Goal: Communication & Community: Answer question/provide support

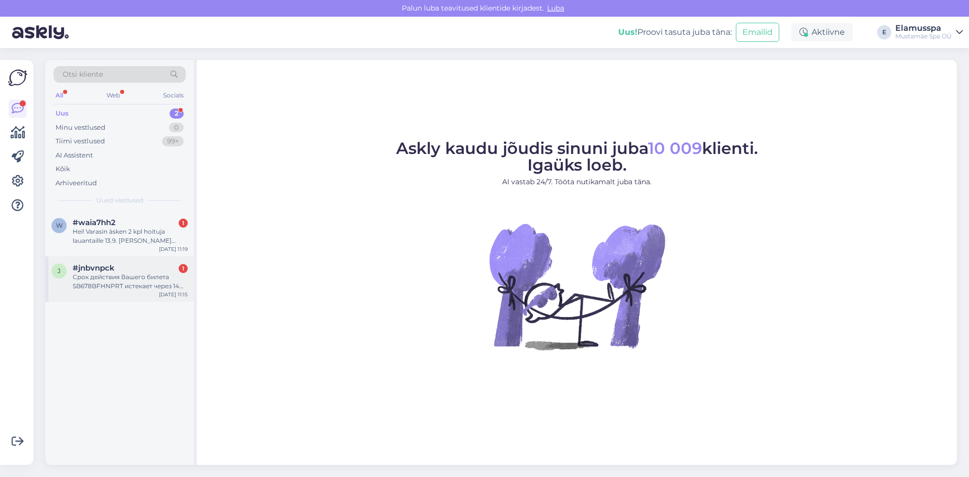
click at [148, 289] on div "Срок действия Вашего билета SB678BFHNPRT истекает через 14 дня/дней. Поставщик …" at bounding box center [130, 281] width 115 height 18
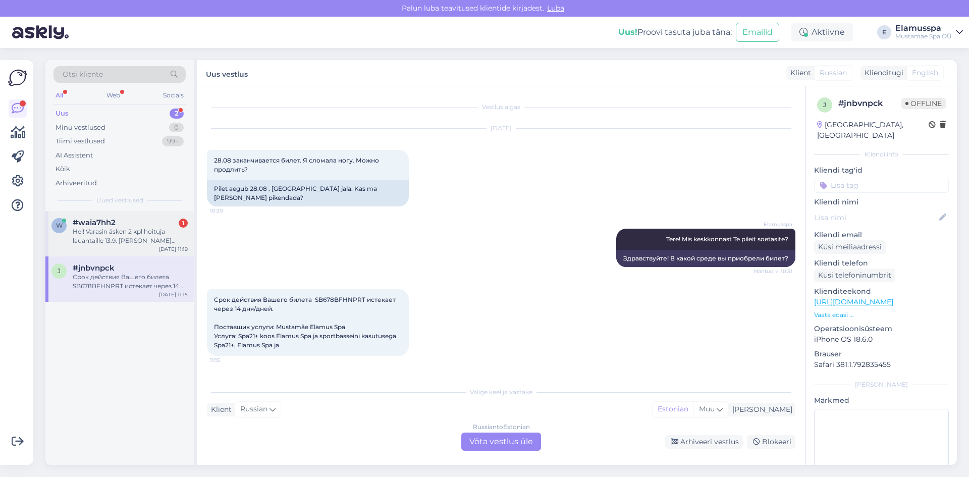
click at [128, 222] on div "#waia7hh2 1" at bounding box center [130, 222] width 115 height 9
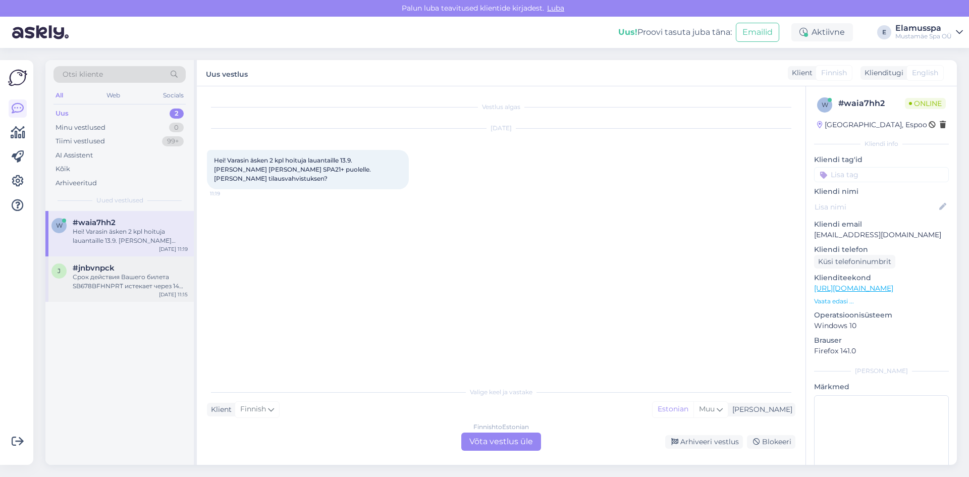
click at [128, 266] on div "#jnbvnpck" at bounding box center [130, 267] width 115 height 9
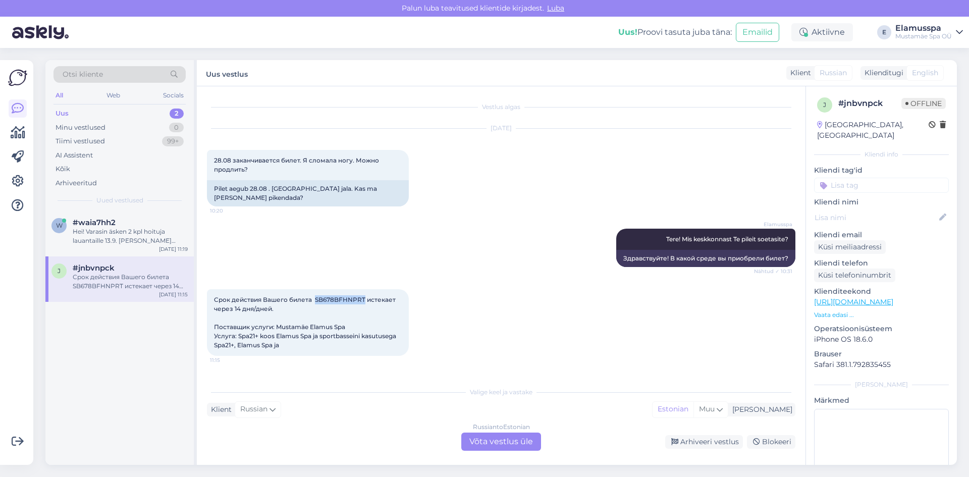
drag, startPoint x: 316, startPoint y: 300, endPoint x: 365, endPoint y: 300, distance: 49.0
click at [365, 300] on span "Срок действия Вашего билета SB678BFHNPRT истекает через 14 дня/дней. Поставщик …" at bounding box center [306, 322] width 184 height 53
copy span "SB678BFHNPRT"
click at [290, 414] on div "Klient Russian Mina Estonian Muu" at bounding box center [501, 410] width 588 height 14
click at [98, 243] on div "Hei! Varasin äsken 2 kpl hoituja lauantaille 13.9. [PERSON_NAME] [PERSON_NAME] …" at bounding box center [130, 236] width 115 height 18
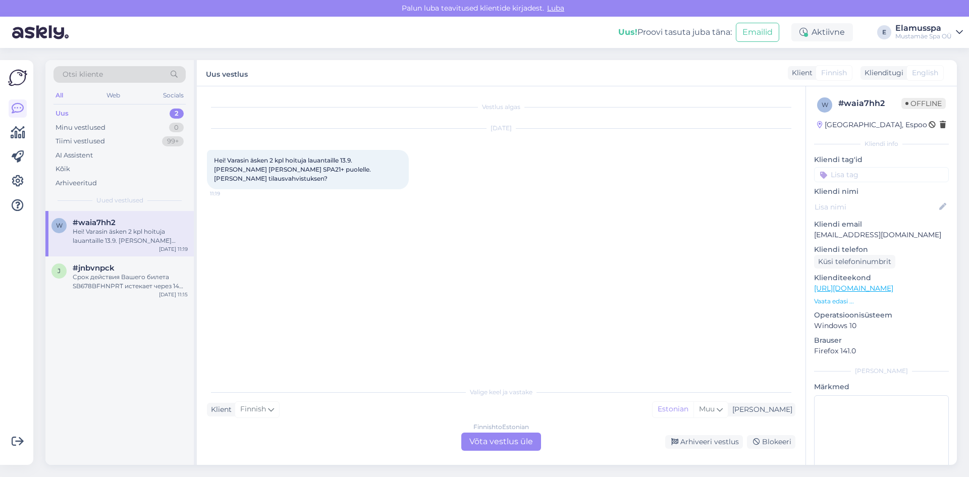
click at [472, 444] on div "Finnish to Estonian Võta vestlus üle" at bounding box center [501, 441] width 80 height 18
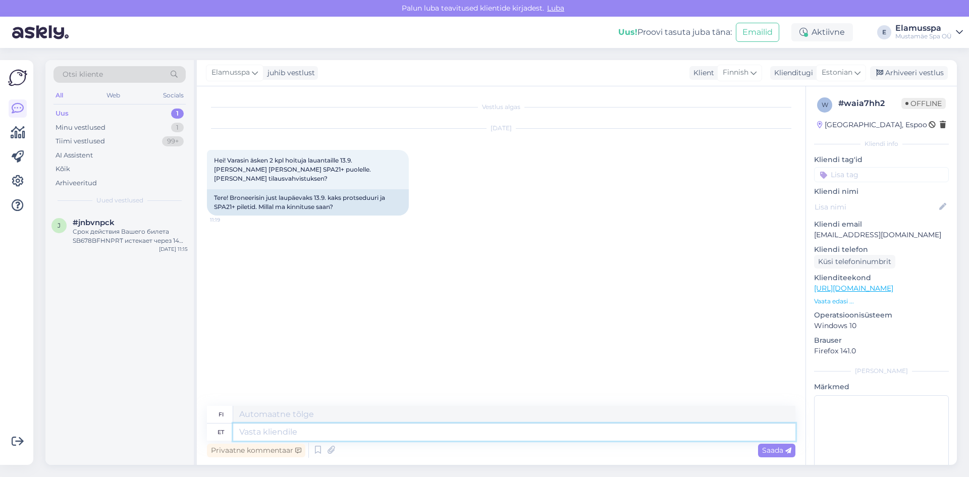
click at [458, 426] on textarea at bounding box center [514, 431] width 562 height 17
type textarea "Tere!"
type textarea "Hei!"
type textarea "Tere! Kas"
type textarea "Hei! On"
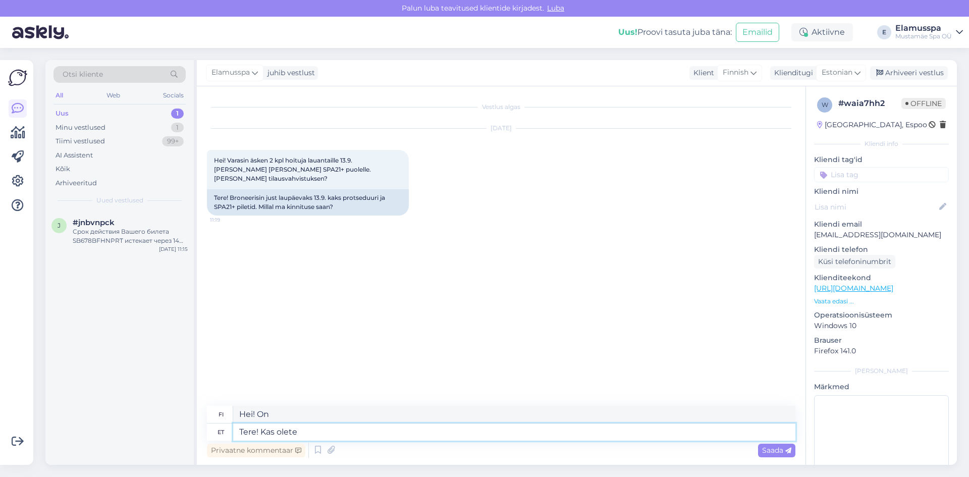
type textarea "Tere! Kas olete"
type textarea "Hei! Oletko sinä"
type textarea "Tere! Kas [PERSON_NAME]"
type textarea "Hei! Oletko sinä [PERSON_NAME]?"
type textarea "Tere! Kas olete"
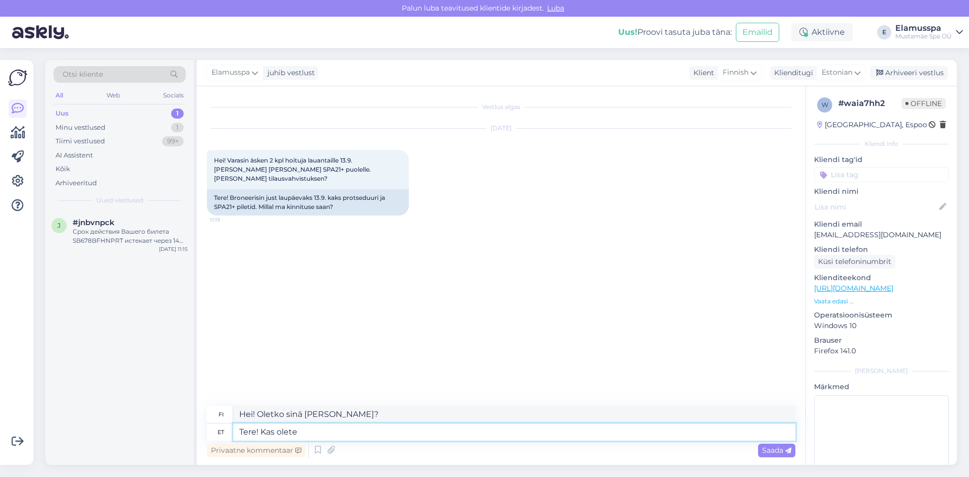
type textarea "Hei! Oletko sinä"
type textarea "Tere! Kas olete nüüds"
type textarea "Hei! Oletko nyt täällä?"
type textarea "Tere! Kas olete nüüdseks saanud"
type textarea "Hei! [PERSON_NAME] jo saanut sen?"
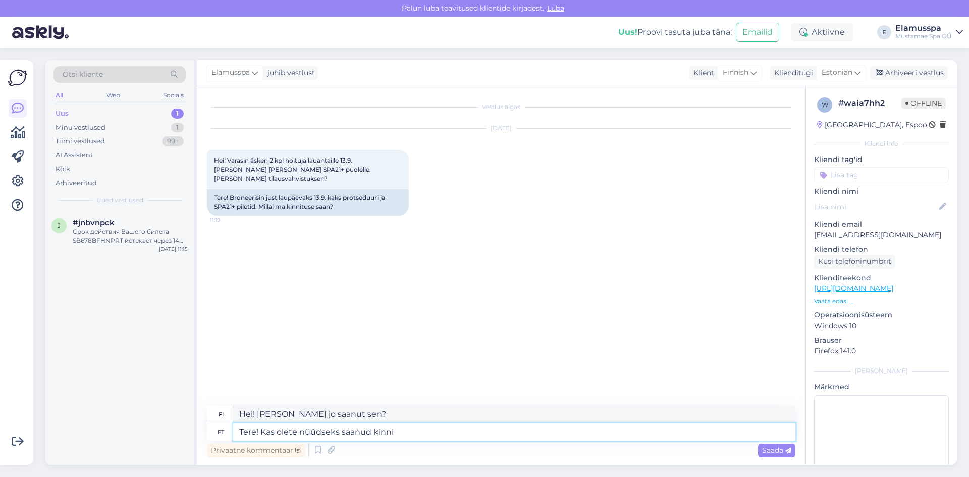
type textarea "Tere! Kas olete nüüdseks saanud kinnit"
type textarea "Hei! Saitko sen nyt?"
type textarea "Tere! Kas olete nüüdseks saanud kinnitu"
type textarea "Hei! [PERSON_NAME] saanut jo vahvistuksen?"
type textarea "Tere! Kas olete nüüdseks saanud kinnituse om e-"
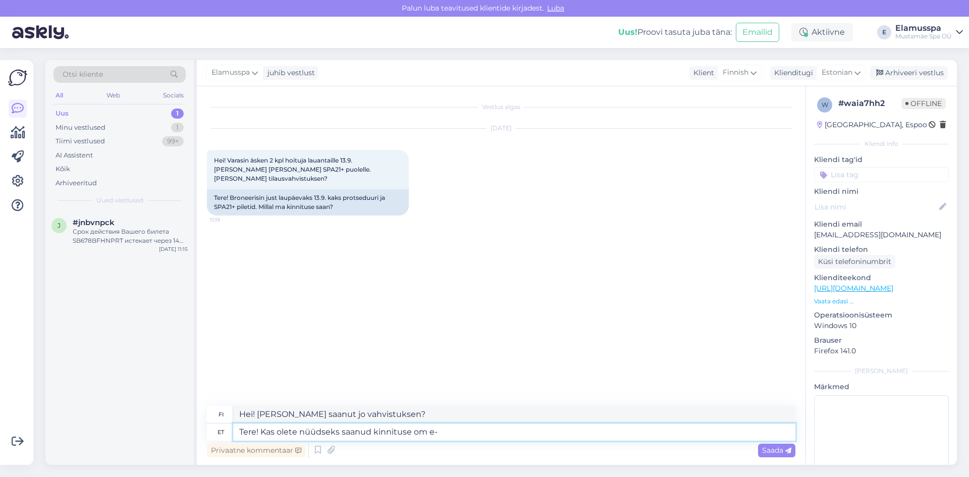
type textarea "Hei! Oletko jo saanut vahvistuksen?"
type textarea "Tere! Kas olete nüüdseks saanud kinnituse om e-mailile"
type textarea "Hei! [PERSON_NAME] saanut vahvistuksen sähköpostiisi?"
type textarea "Tere! Kas olete nüüdseks saanud kinnituse om e-mailile? Kui m"
type textarea "Hei! Oletko jo saanut vahvistuksen sähköpostiisi? [PERSON_NAME]"
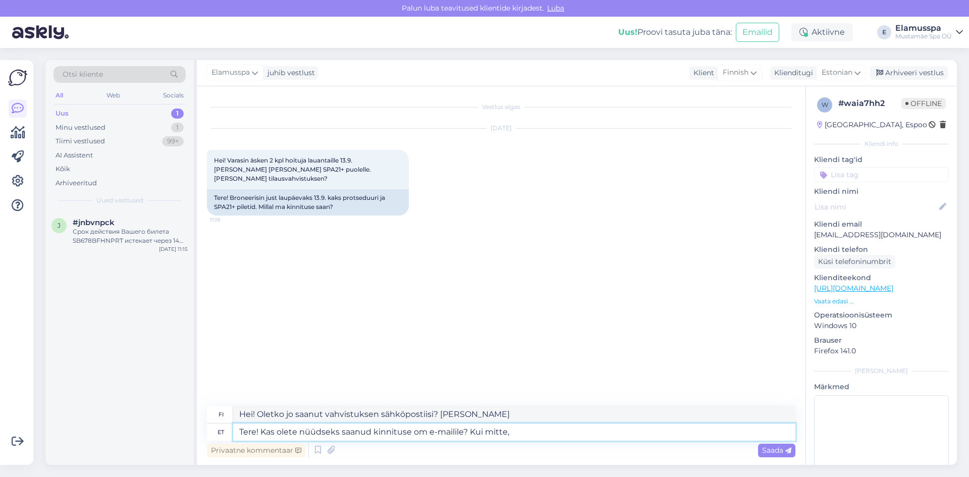
type textarea "Tere! Kas olete nüüdseks saanud kinnituse om e-mailile? Kui mitte, s"
type textarea "Hei! Oletko jo saanut vahvistussähköpostin? [PERSON_NAME] et, niin"
type textarea "Tere! Kas olete nüüdseks saanud kinnituse om e-mailile? Kui mitte, siis"
type textarea "Hei! [PERSON_NAME] saanut vahvistuksen sähköpostiisi jo? [PERSON_NAME] et, niin"
type textarea "Tere! Kas olete nüüdseks saanud kinnituse om e-mailile? Kui mitte, siis pa"
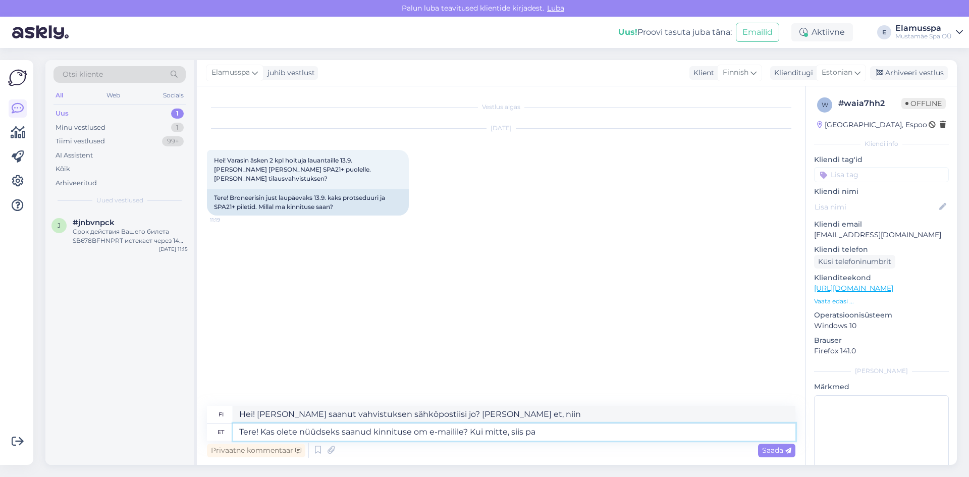
type textarea "Hei! Oletko jo saanut vahvistuksen sähköpostiisi? [PERSON_NAME] et, ole hyvä ja"
type textarea "Tere! Kas olete nüüdseks saanud kinnituse om e-mailile? Kui mitte, siis palume"
type textarea "Hei! [PERSON_NAME] saanut vahvistuksen sähköpostiisi jo? [PERSON_NAME] et, ole …"
type textarea "Tere! Kas olete nüüdseks saanud kinnituse om e-mailile? Kui mitte, siis palume …"
type textarea "Hei! Oletko jo saanut vahvistuksen sähköpostiisi? [PERSON_NAME] et, lähetäthän …"
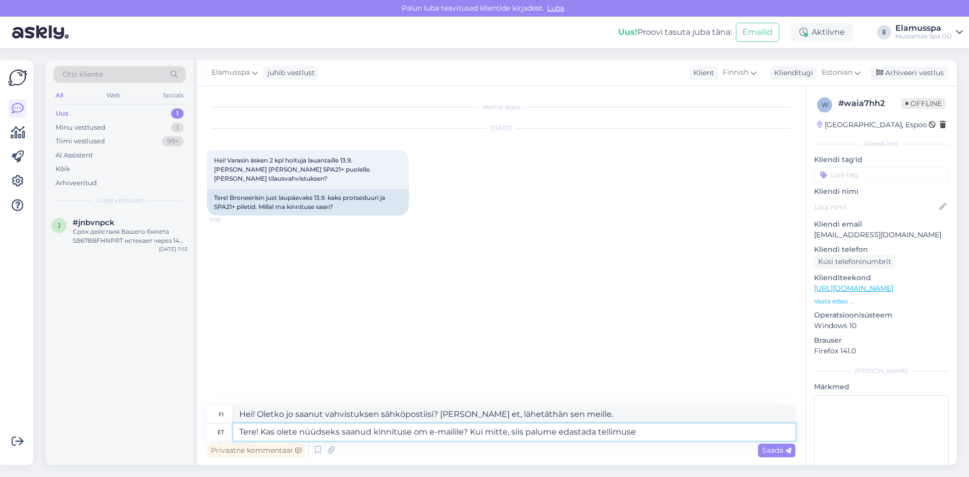
type textarea "Tere! Kas olete nüüdseks saanud kinnituse om e-mailile? Kui mitte, siis palume …"
type textarea "Hei! Oletko jo saanut vahvistuksen sähköpostiisi? [PERSON_NAME] et, lähetä tila…"
type textarea "Tere! Kas olete nüüdseks saanud kinnituse om e-mailile? Kui mitte, siis palume …"
type textarea "Hei! Oletko jo saanut vahvistussähköpostin? [PERSON_NAME] et, [PERSON_NAME] til…"
type textarea "Tere! Kas olete nüüdseks saanud kinnituse om e-mailile? Kui mitte, siis palume …"
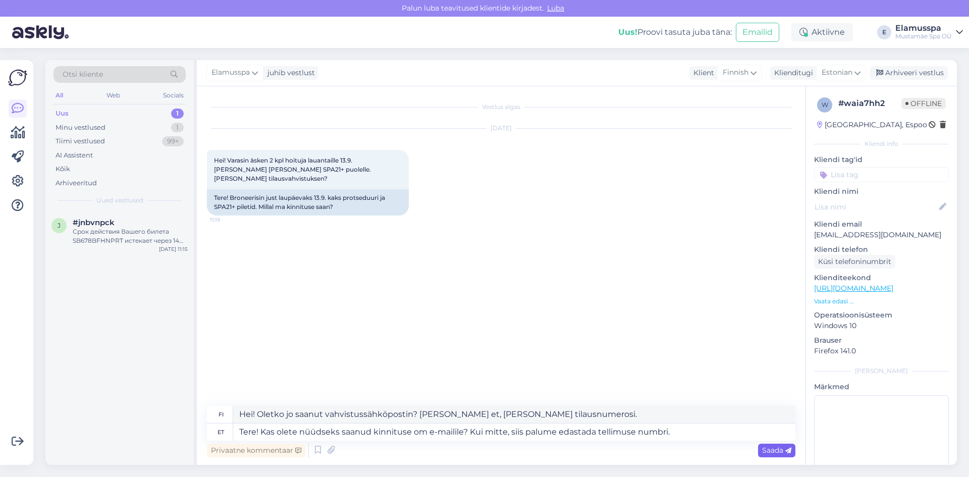
click at [782, 450] on span "Saada" at bounding box center [776, 450] width 29 height 9
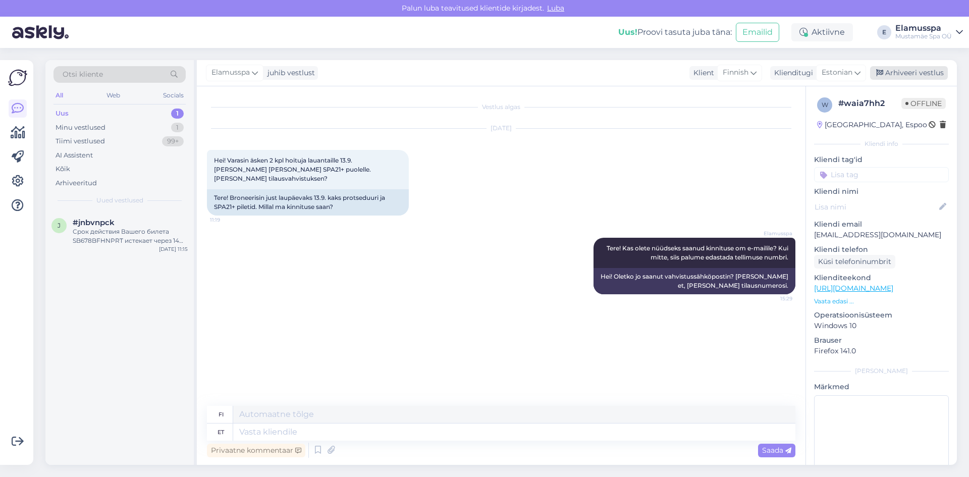
click at [903, 76] on div "Arhiveeri vestlus" at bounding box center [909, 73] width 78 height 14
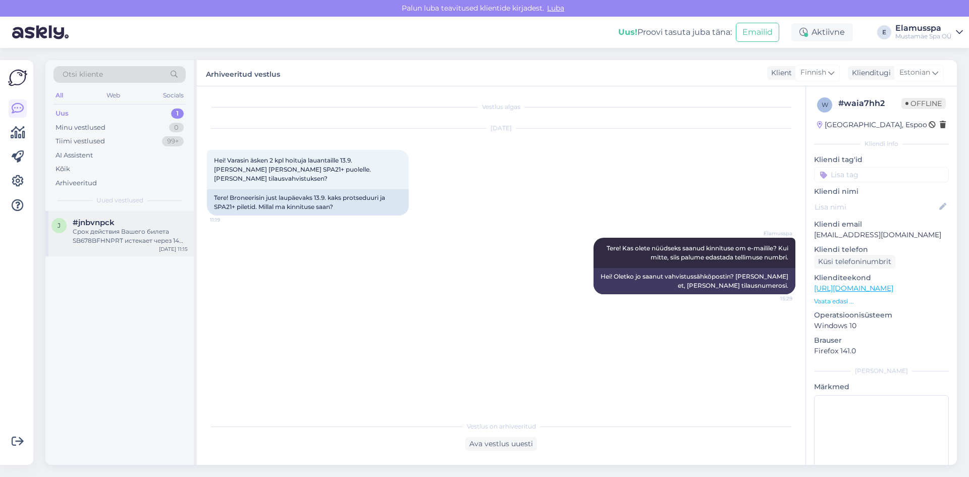
click at [149, 248] on div "j #jnbvnpck Срок действия Вашего билета SB678BFHNPRT истекает через 14 дня/дней…" at bounding box center [119, 233] width 148 height 45
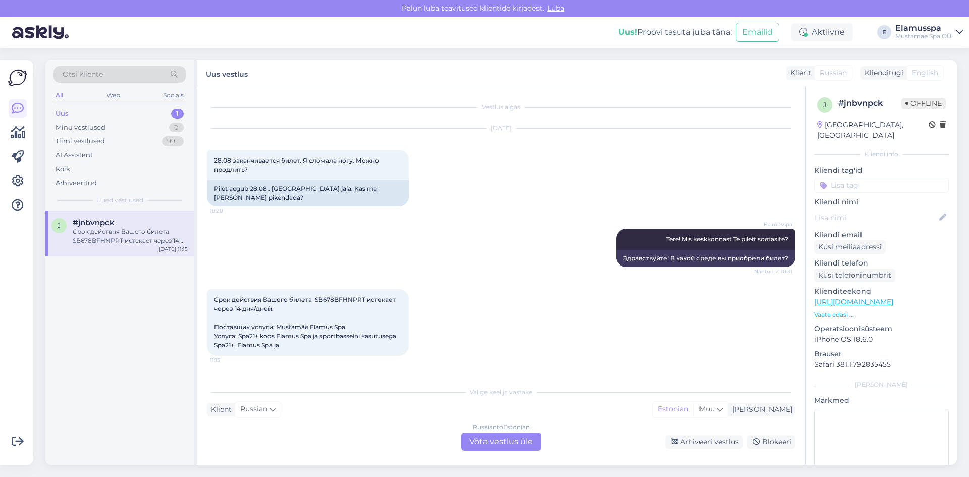
click at [338, 298] on span "Срок действия Вашего билета SB678BFHNPRT истекает через 14 дня/дней. Поставщик …" at bounding box center [306, 322] width 184 height 53
copy span "SB678BFHNPRT"
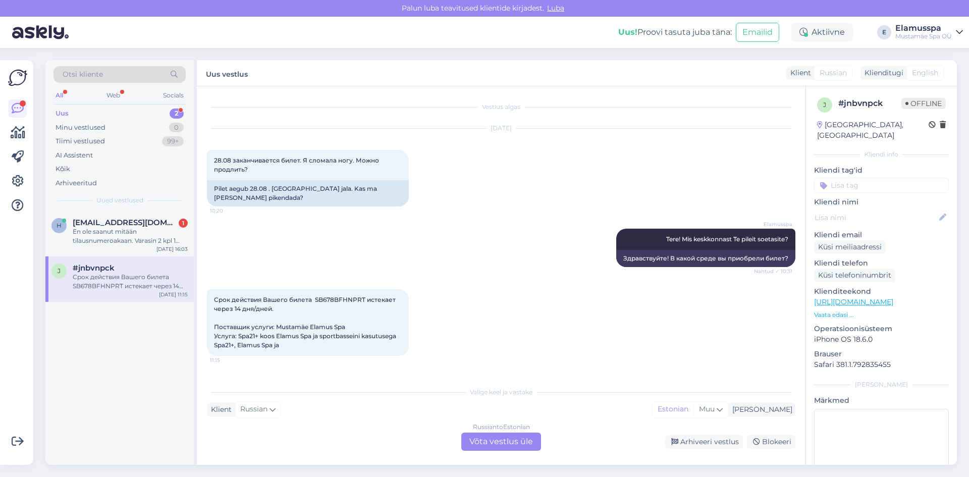
click at [480, 436] on div "Russian to Estonian Võta vestlus üle" at bounding box center [501, 441] width 80 height 18
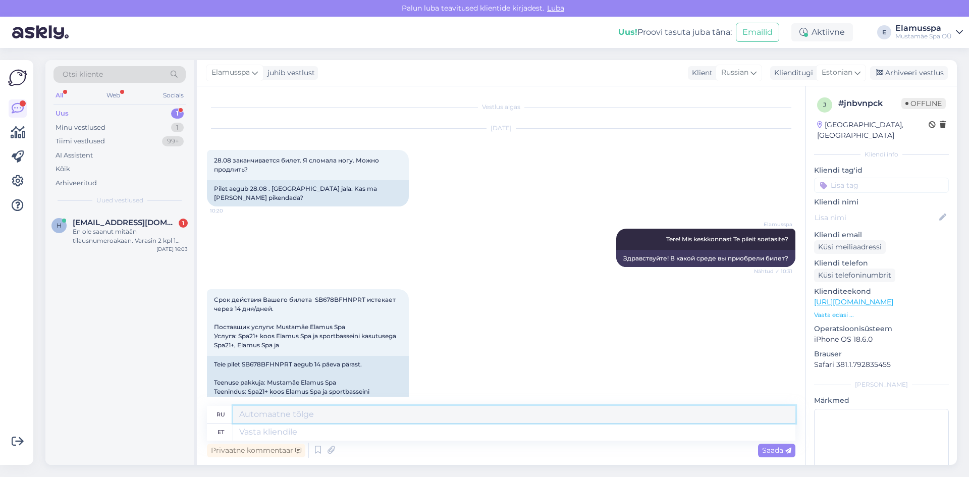
click at [300, 414] on textarea at bounding box center [514, 414] width 562 height 17
click at [277, 430] on textarea at bounding box center [514, 431] width 562 height 17
type textarea "Д"
type textarea "Мы"
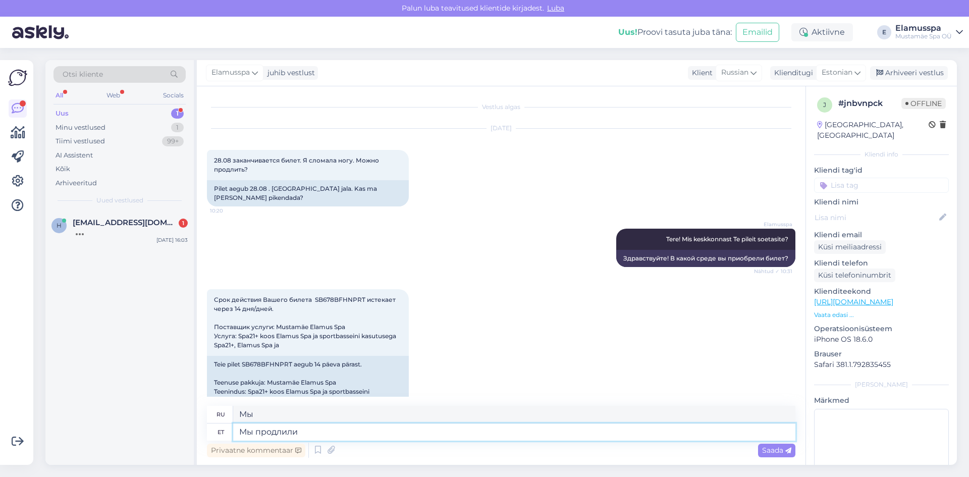
type textarea "Мы продлили [PERSON_NAME]"
type textarea "Мы расширили"
type textarea "Мы продлили [PERSON_NAME]"
type textarea "Мы расширили ваш"
type textarea "Мы продлили Ваш биле т"
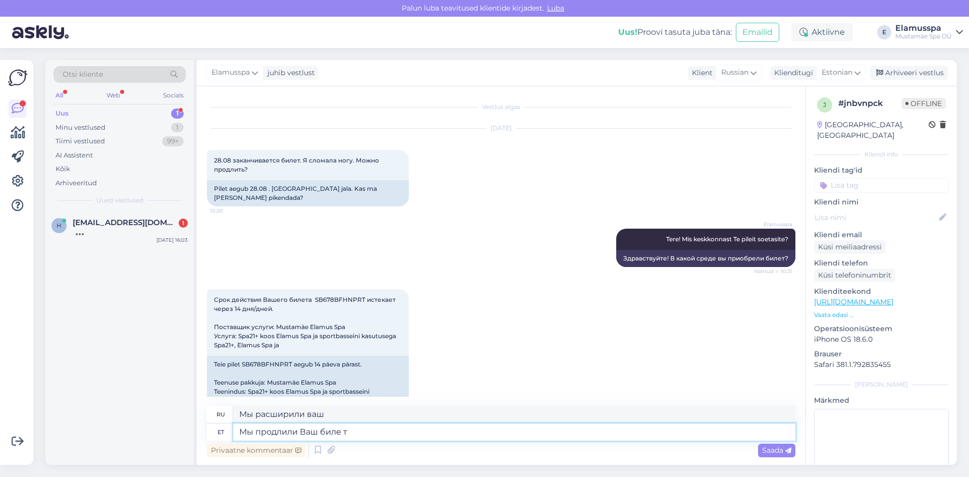
type textarea "Мы продлили Ваше биле"
type textarea "Мы продлили Ваш биле т"
type textarea "Мы продлили Ваш билет"
type textarea "Мы продлили Ваше биле"
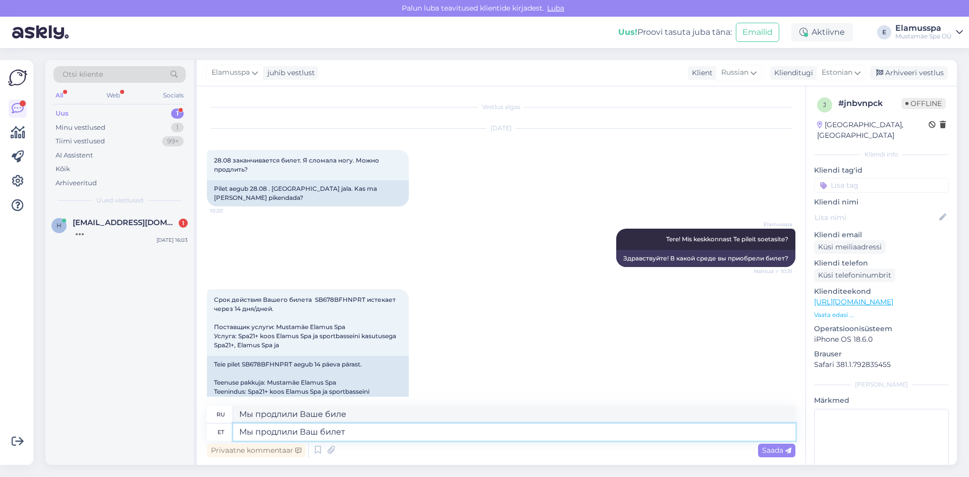
type textarea "Мы продлили Ваш билет"
type textarea "Мы продлили Ваш билет на"
type textarea "Мы продлили Ваш билет на 90"
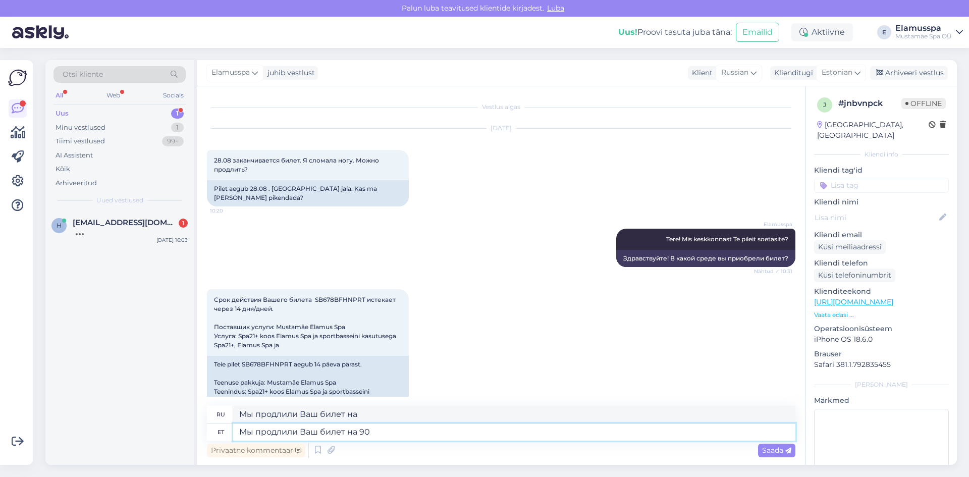
type textarea "Мы продлили ваш билет до 90"
type textarea "Мы продлили Ваш билет на 90 дней!"
click at [766, 447] on span "Saada" at bounding box center [776, 450] width 29 height 9
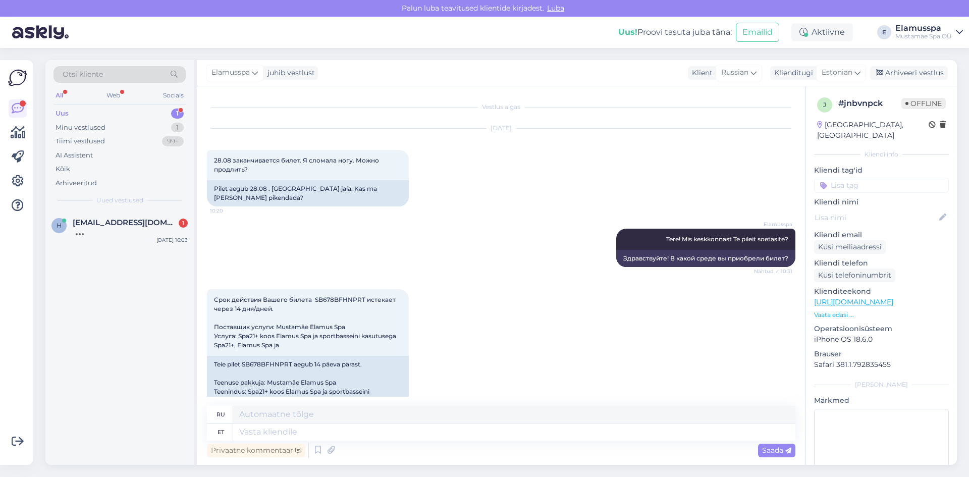
scroll to position [84, 0]
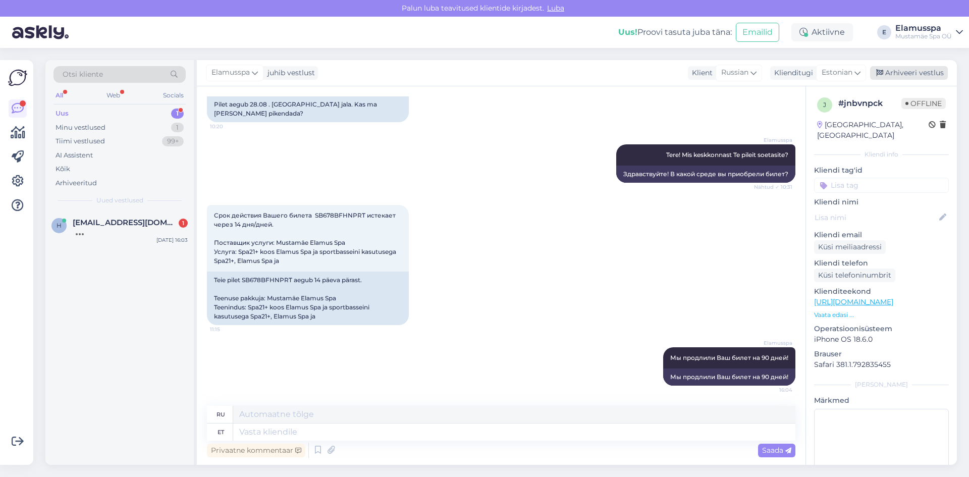
click at [921, 69] on div "Arhiveeri vestlus" at bounding box center [909, 73] width 78 height 14
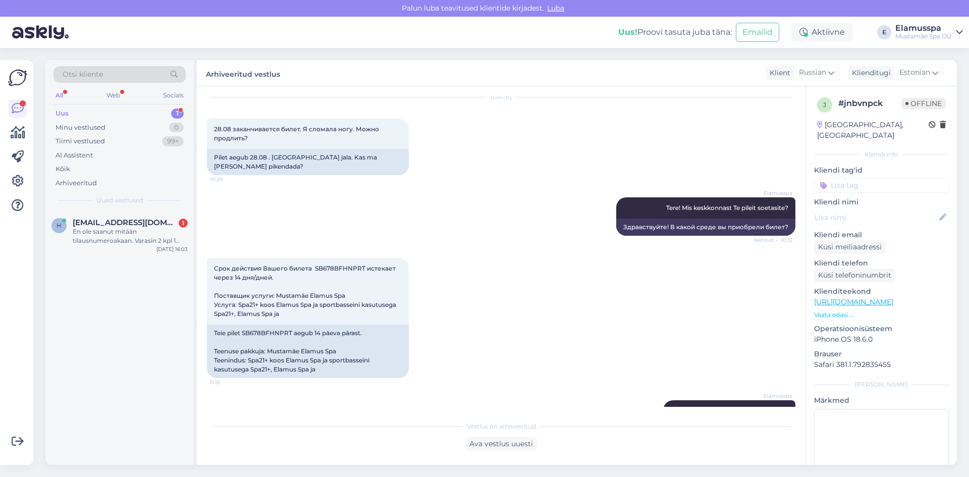
scroll to position [0, 0]
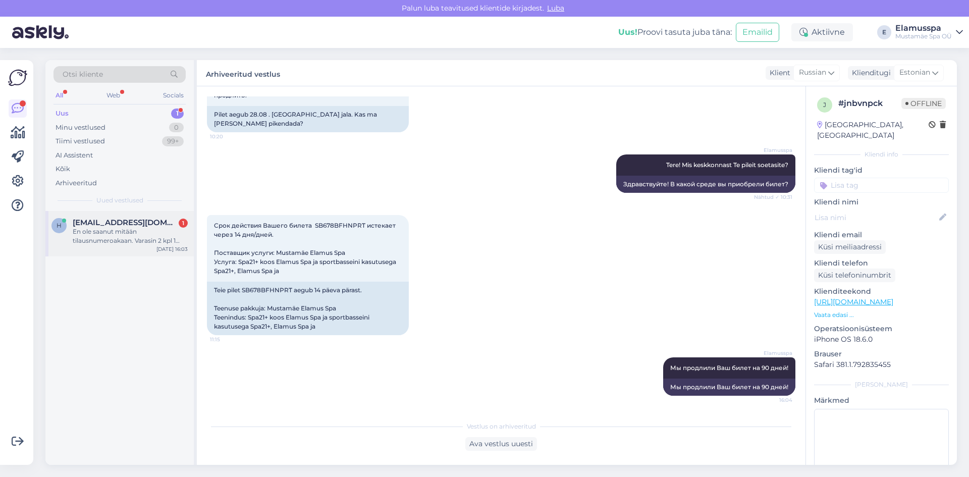
click at [159, 229] on div "En ole saanut mitään tilausnumeroakaan. Varasin 2 kpl 1 tunnin hierontoja lauan…" at bounding box center [130, 236] width 115 height 18
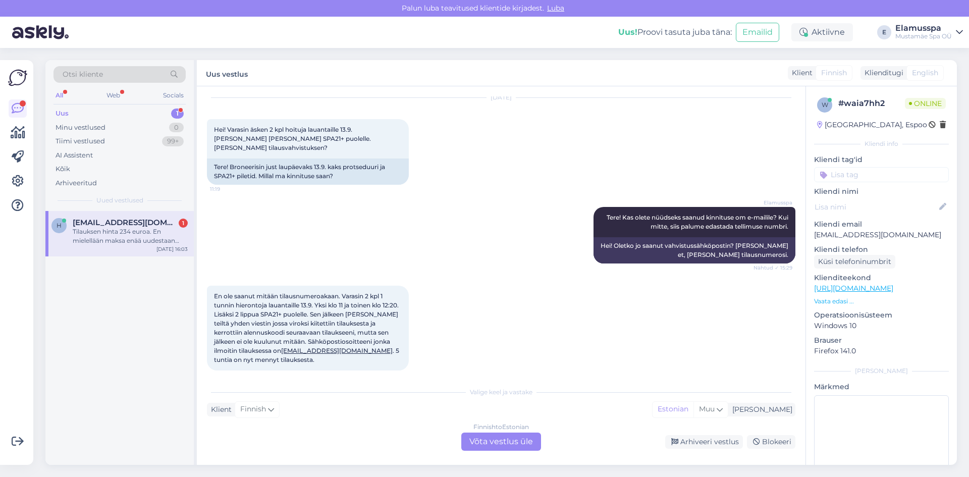
scroll to position [92, 0]
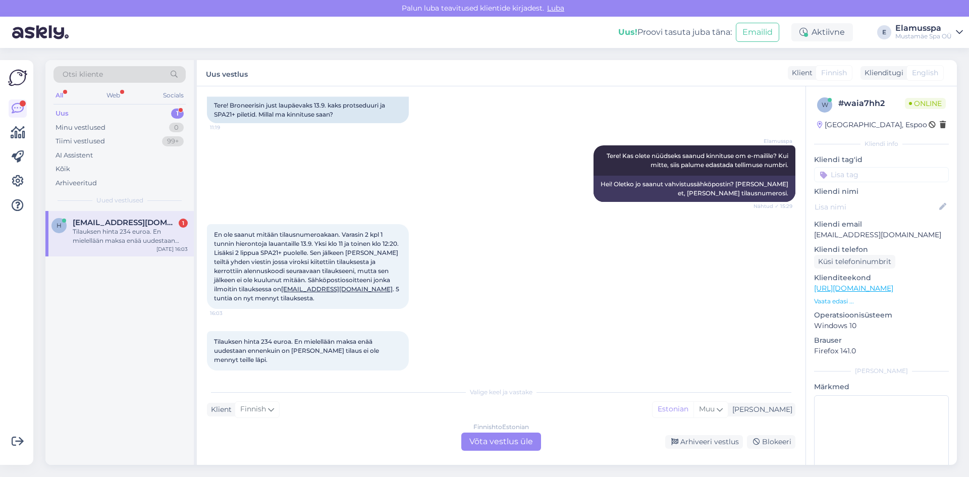
click at [474, 435] on div "Finnish to Estonian Võta vestlus üle" at bounding box center [501, 441] width 80 height 18
click at [511, 444] on div "Finnish to Estonian Võta vestlus üle" at bounding box center [501, 441] width 80 height 18
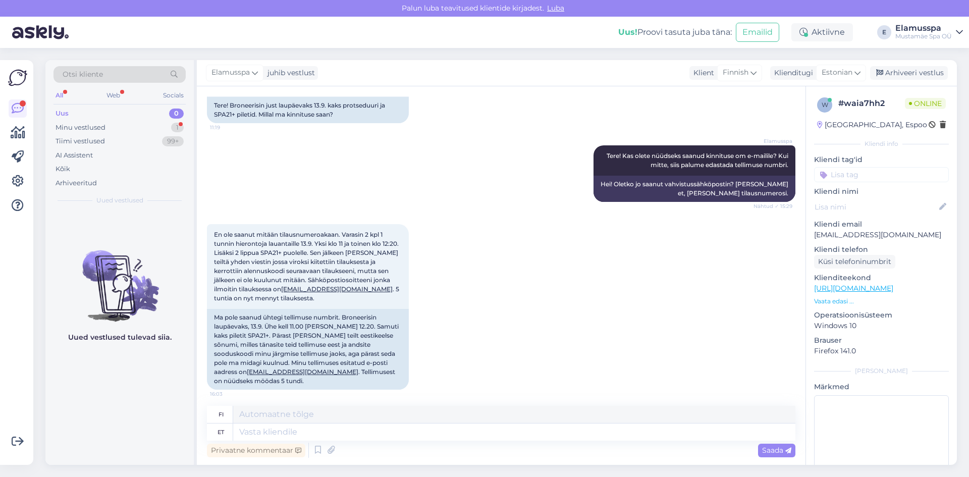
click at [510, 441] on div "Privaatne kommentaar Saada" at bounding box center [501, 450] width 588 height 19
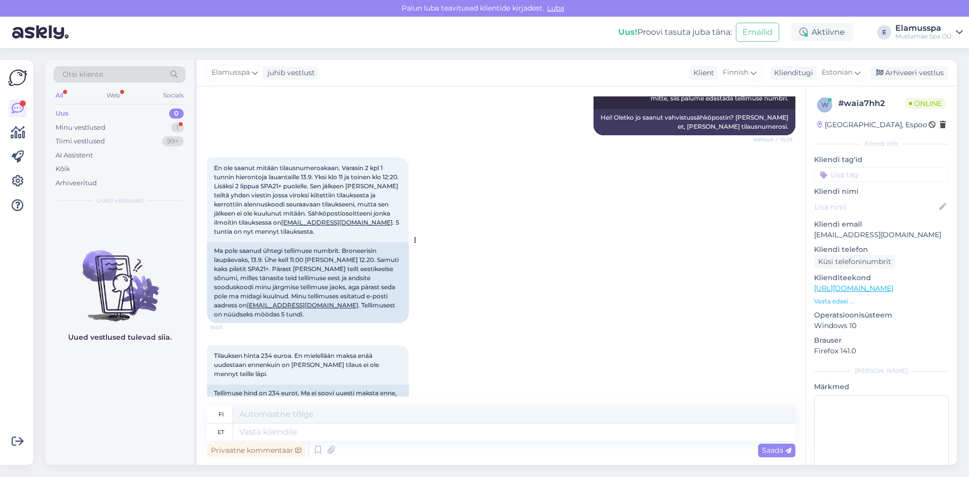
scroll to position [175, 0]
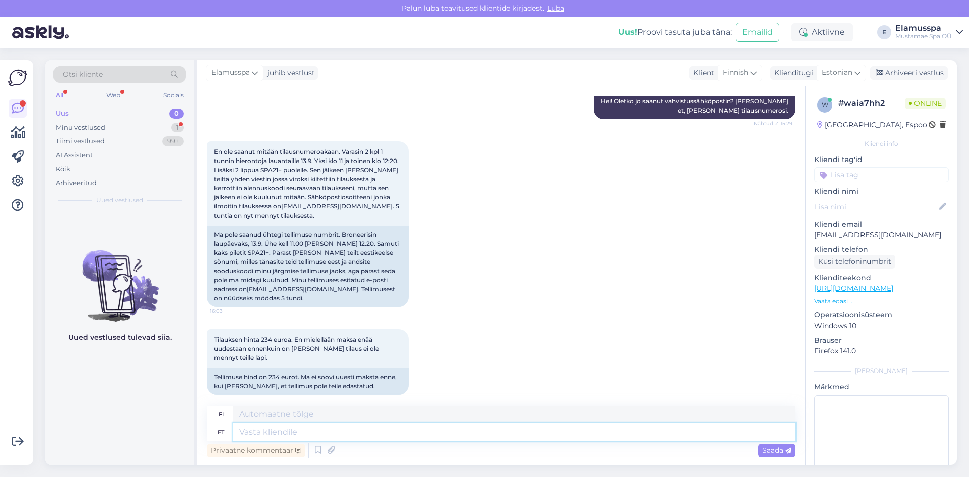
click at [302, 430] on textarea at bounding box center [514, 431] width 562 height 17
type textarea "Лфы"
type textarea "Lfs"
type textarea "[PERSON_NAME]"
type textarea "Kas"
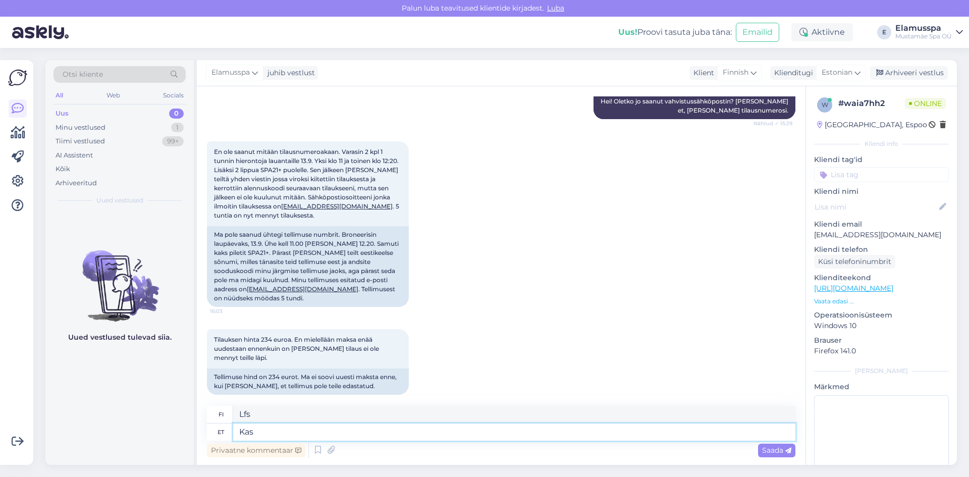
type textarea "On"
type textarea "Kas olete"
type textarea "Oletko sinä"
type textarea "Kas olete vaa"
type textarea "Oletko kunnossa?"
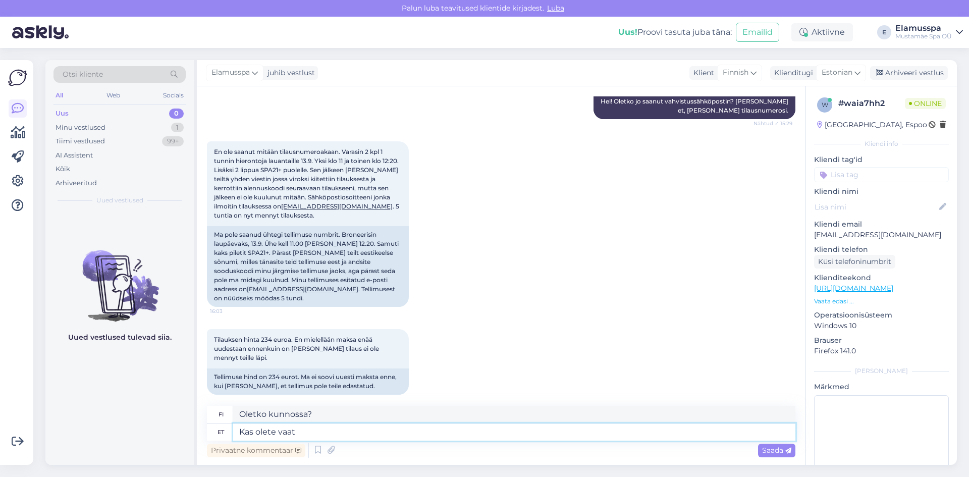
type textarea "Kas olete vaata"
type textarea "Oletko nähnyt"
type textarea "Kas olete vaatanud"
type textarea "[PERSON_NAME]?"
type textarea "Kas olete vaatanud ka"
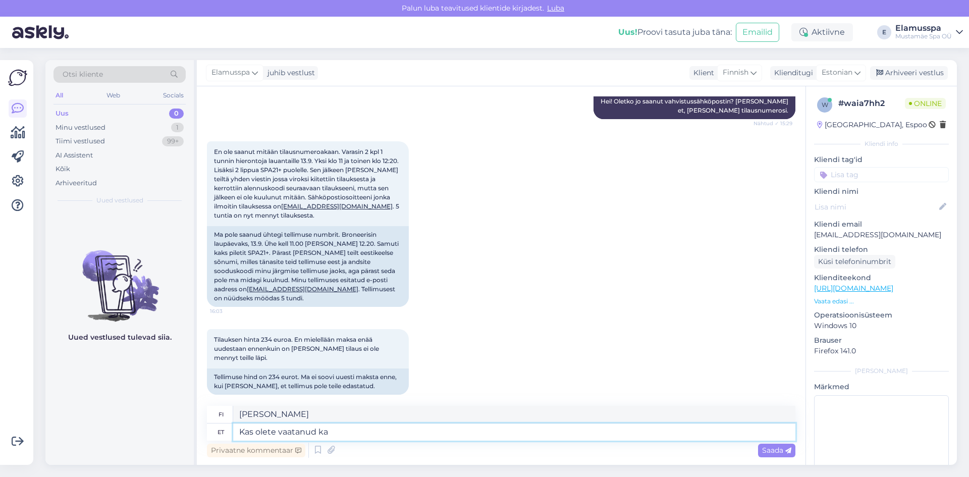
type textarea "[PERSON_NAME]"
type textarea "Kas olete vaatanud ka rä"
type textarea "[PERSON_NAME] myös"
type textarea "Kas olete vaatanud ka räp"
type textarea "[PERSON_NAME] myös räppiä?"
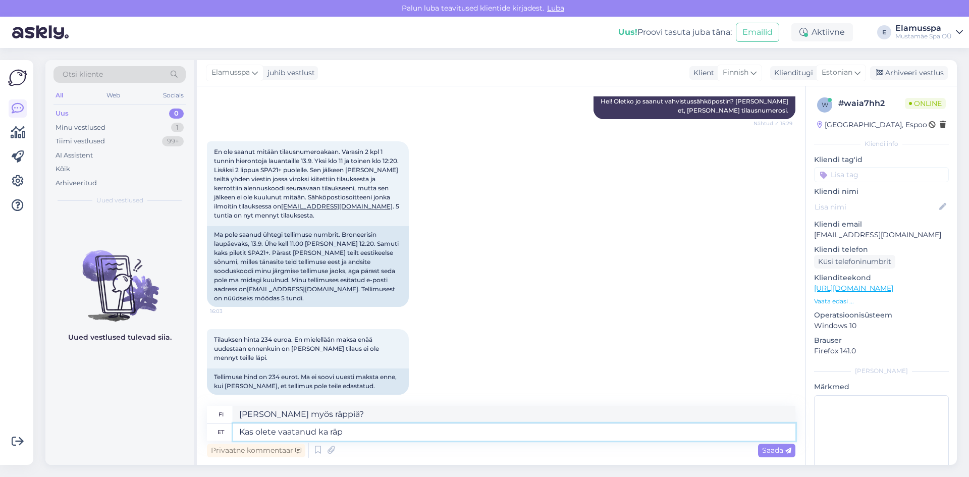
type textarea "Kas olete vaatanud ka rä"
type textarea "[PERSON_NAME] myös"
type textarea "Kas olete vaatanud ka rämp"
type textarea "Oletko myös katsonut roskia?"
type textarea "Kas olete vaatanud ka rämps"
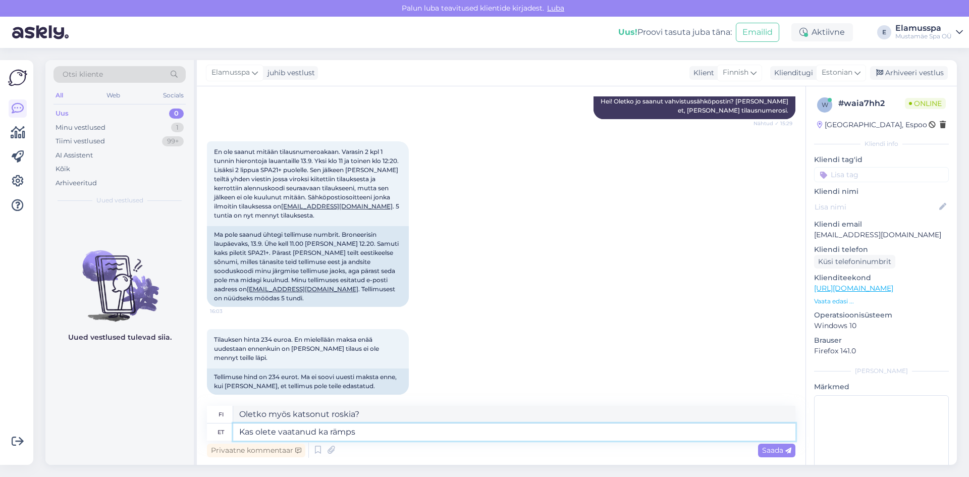
type textarea "[PERSON_NAME] myös roskaa?"
type textarea "Kas olete vaatanud ka rämpspo"
type textarea "[PERSON_NAME] myös roskaruokaa?"
type textarea "Kas olete vaatanud ka rämpsposto"
type textarea "[PERSON_NAME] myös roskapostia?"
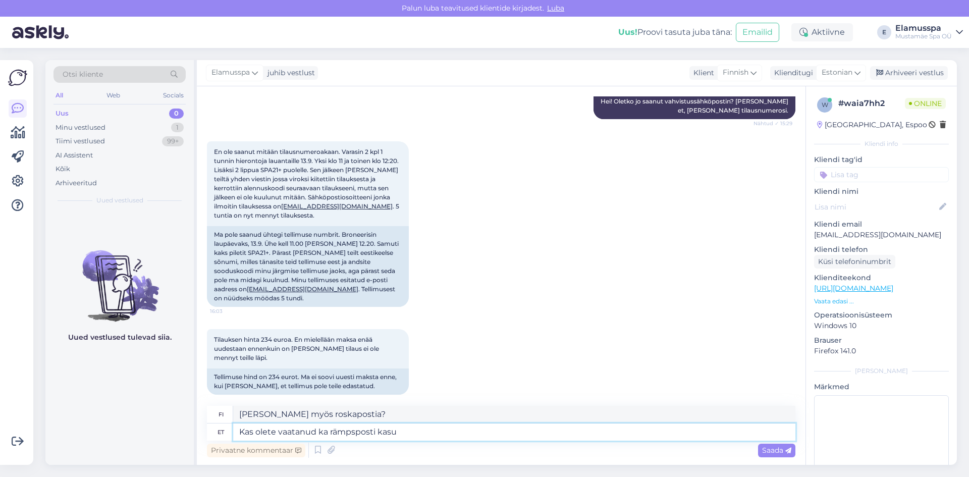
type textarea "Kas olete vaatanud ka rämpsposti kasut"
type textarea "Oletko tarkastellut myös roskapostin hyötyjä?"
type textarea "Kas olete vaatanud ka rämpsposti kasuta"
type textarea "Oletko tarkastellut myös roskapostin käyttöä?"
type textarea "Kas olete vaatanud ka rämpsposti kasu"
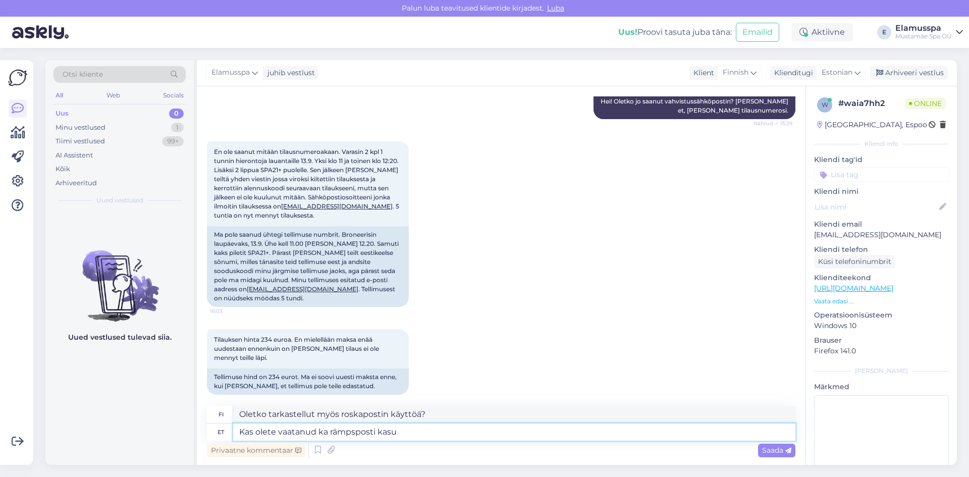
type textarea "Oletko tarkastellut myös roskapostin hyötyjä?"
type textarea "Kas olete vaatanud ka rämpsposti kaa"
type textarea "[PERSON_NAME] myös roskapostia?"
type textarea "Kas olete vaatanud ka rämpsposti kaas"
type textarea "[PERSON_NAME] myös roskapostikansiota?"
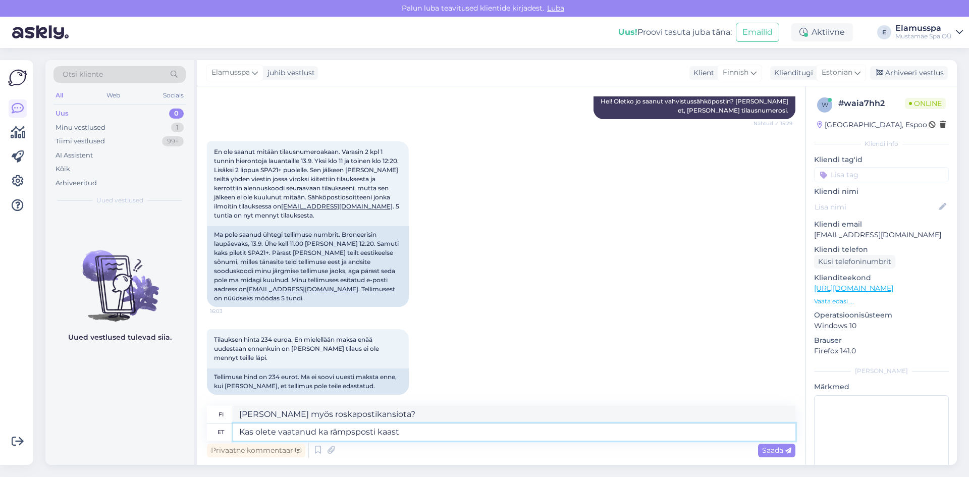
type textarea "Kas olete vaatanud ka rämpsposti kaasta"
type textarea "Oletko tarkistanut myös roskapostikansiosi?"
type textarea "Kas olete vaatanud ka rämpsposti kaa"
type textarea "Oletko tarkistanut myös roskapostikansion?"
type textarea "Kas olete vaatanud ka rämpsposti ka"
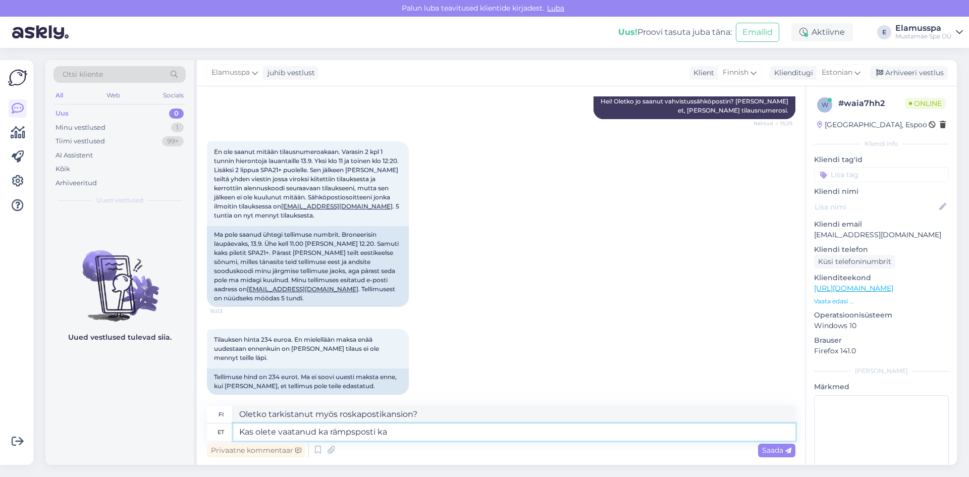
type textarea "[PERSON_NAME] myös roskapostia?"
type textarea "Kas olete vaatanud ka rämpsposti kaust"
type textarea "Oletko tarkistanut myös roskapostikansion?"
type textarea "Kas olete vaatanud ka rämpsposti kausta"
type textarea "Oletko tarkistanut myös roskapostikansiosi?"
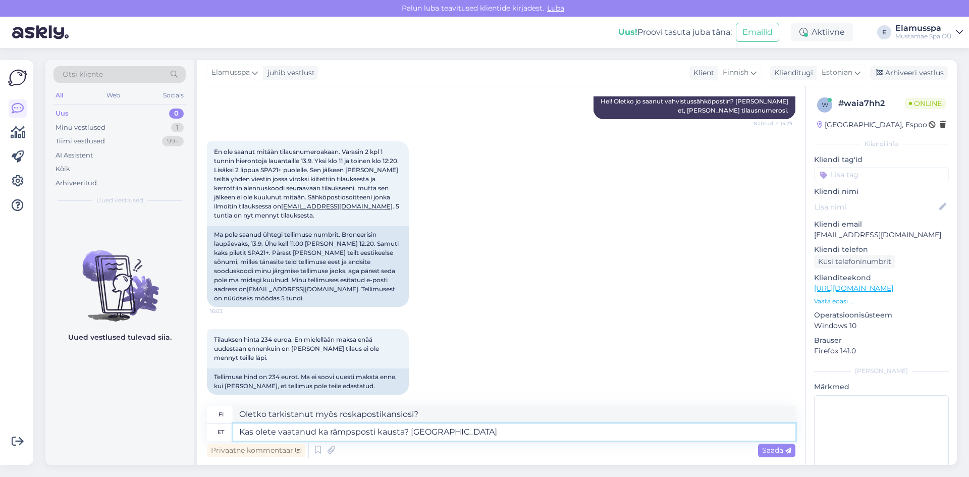
type textarea "Kas olete vaatanud ka rämpsposti kausta? [GEOGRAPHIC_DATA]"
type textarea "Oletko tarkistanut roskapostikansiosi? Joka"
type textarea "Kas olete vaatanud ka rämpsposti kausta? [GEOGRAPHIC_DATA]"
type textarea "Oletko tarkistanut myös roskapostikansiosi? Joka"
type textarea "Kas olete vaatanud ka rämpsposti kausta? Ig"
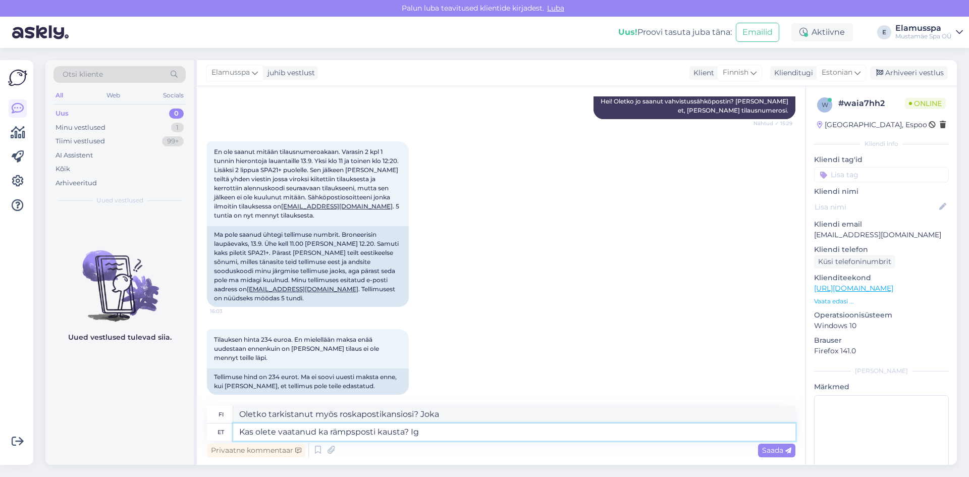
type textarea "Oletko tarkistanut roskapostikansiosi? Joka"
type textarea "Kas olete vaatanud ka rämpsposti kausta? I"
type textarea "Oletko tarkistanut roskapostikansiosi?"
type textarea "Kas olete vaatanud ka rämpsposti kausta?"
type textarea "Oletko tarkistanut myös roskapostikansiosi?"
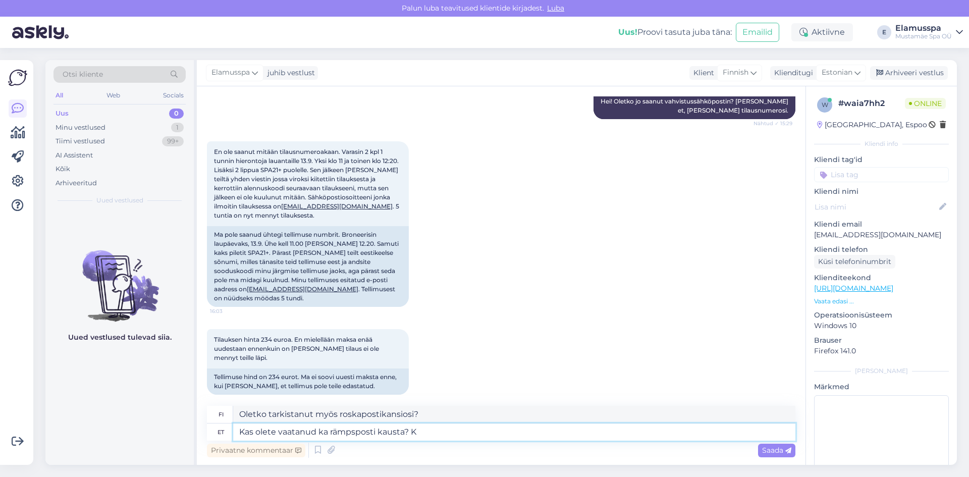
type textarea "Kas olete vaatanud ka rämpsposti kausta? Ku"
type textarea "Oletko tarkistanut myös roskapostikansiosi? K"
type textarea "Kas olete vaatanud ka rämpsposti kausta? [PERSON_NAME]"
type textarea "Oletko tarkistanut myös roskapostikansiosi?"
type textarea "Kas olete vaatanud ka rämpsposti kausta? [PERSON_NAME]"
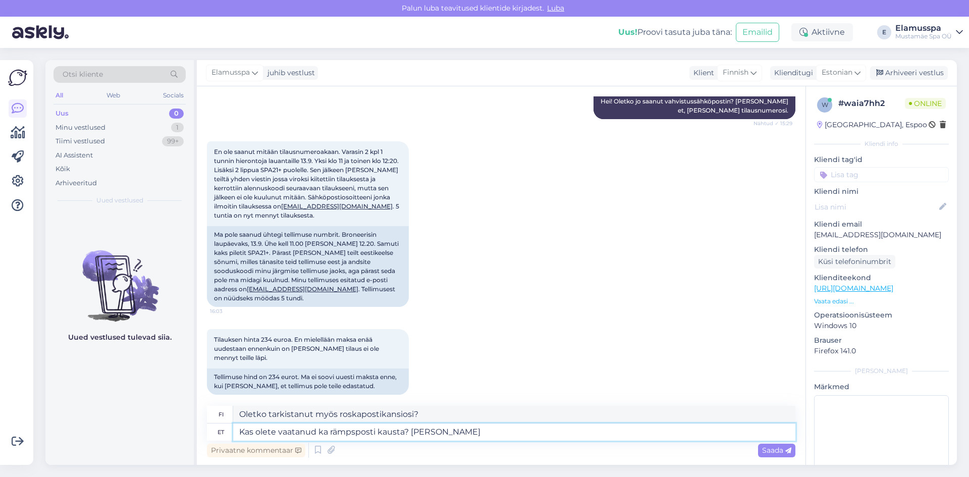
type textarea "Oletko tarkistanut myös roskapostikansiosi? [PERSON_NAME]"
type textarea "Kas olete vaatanud ka rämpsposti kausta? Kui se"
type textarea "Oletko tarkistanut myös roskapostikansiosi? [PERSON_NAME] olet,"
type textarea "Kas olete vaatanud ka rämpsposti kausta? Kui seal"
type textarea "Oletko tarkistanut myös roskapostikansiosi? [PERSON_NAME] on"
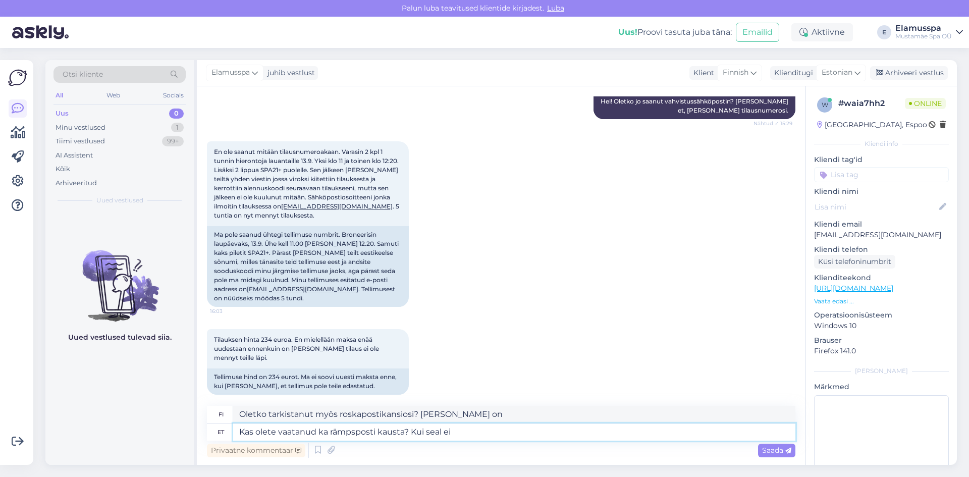
type textarea "Kas olete vaatanud ka rämpsposti kausta? Kui seal ei"
type textarea "Oletko tarkistanut myös roskapostikansiosi? [PERSON_NAME] on sähköpostia"
type textarea "Kas olete vaatanud ka rämpsposti kausta? Kui seal ei o"
type textarea "Oletko tarkistanut myös roskapostikansiosi? [PERSON_NAME] ei ole siellä"
type textarea "Kas olete vaatanud ka rämpsposti kausta? Kui seal ei ole se"
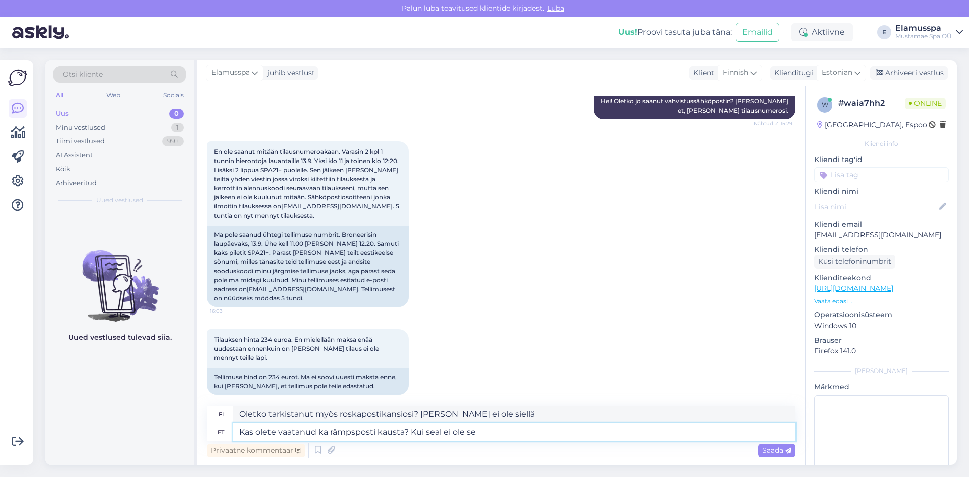
type textarea "Oletko tarkistanut myös roskapostikansiosi? [PERSON_NAME] ei ole siellä,"
type textarea "Kas olete vaatanud ka rämpsposti kausta? Kui seal ei [PERSON_NAME]"
type textarea "Oletko tarkistanut myös roskapostikansiosi? [PERSON_NAME] ei ole siellä"
type textarea "Kas olete vaatanud ka rämpsposti kausta? Kui seal ei [PERSON_NAME] ki"
type textarea "Oletko tarkistanut myös roskapostikansiosi? [PERSON_NAME] ei ole siellä,"
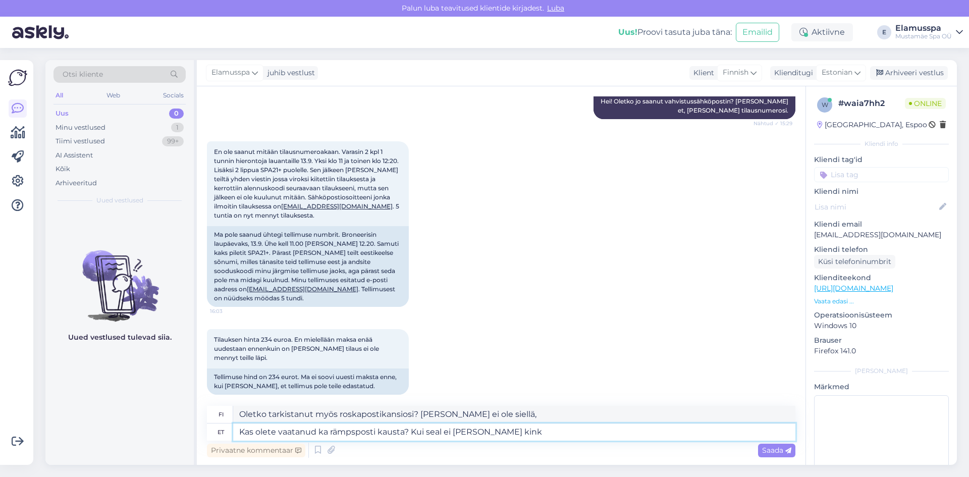
type textarea "Kas olete vaatanud ka rämpsposti kausta? Kui seal ei [PERSON_NAME] kinke"
type textarea "Oletko tarkistanut myös roskapostikansiosi? [PERSON_NAME] ei löydy sieltä, lait…"
type textarea "Kas olete vaatanud ka rämpsposti kausta? Kui seal ei [PERSON_NAME] k"
type textarea "Oletko tarkistanut myös roskapostikansiosi? [PERSON_NAME] ei ole siellä,"
type textarea "Kas olete vaatanud ka rämpsposti kausta? Kui seal ei ole sed"
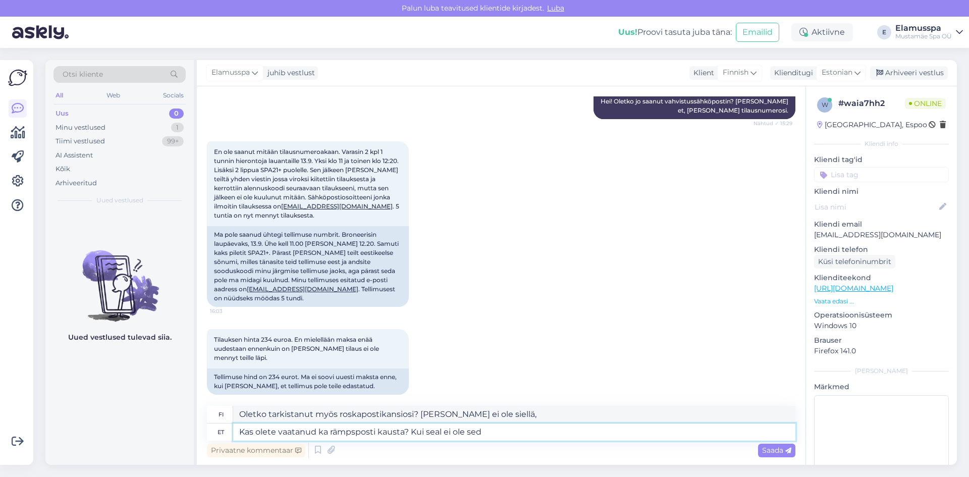
type textarea "Oletko tarkistanut myös roskapostikansiosi? [PERSON_NAME] ei ole siellä"
type textarea "Kas olete vaatanud ka rämpsposti kausta? Kui seal ei ole se"
type textarea "Oletko tarkistanut myös roskapostikansiosi? [PERSON_NAME] ei ole siellä,"
type textarea "Kas olete vaatanud ka rämpsposti kausta? Kui seal ei ole"
type textarea "Oletko tarkistanut myös roskapostikansiosi? [PERSON_NAME] ei ole siellä"
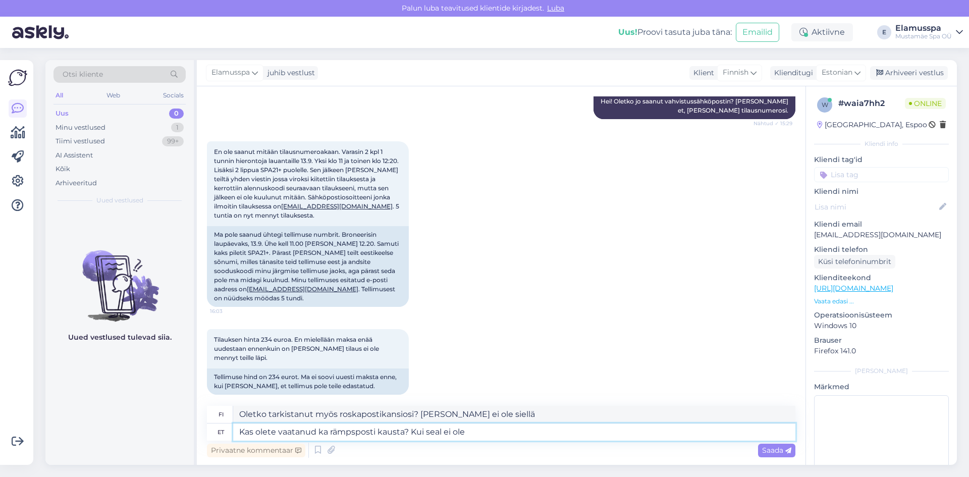
type textarea "Kas olete vaatanud ka rämpsposti kausta? Kui seal ei ole o"
type textarea "Oletko tarkistanut myös roskapostikansiosi? [PERSON_NAME] ei ole siellä,"
type textarea "Kas olete vaatanud ka rämpsposti kausta? Kui seal ei ole voc"
type textarea "Oletko tarkistanut myös roskapostikansiosi? [PERSON_NAME] ei ole siellä"
type textarea "Kas olete vaatanud ka rämpsposti kausta? Kui seal ei [PERSON_NAME]"
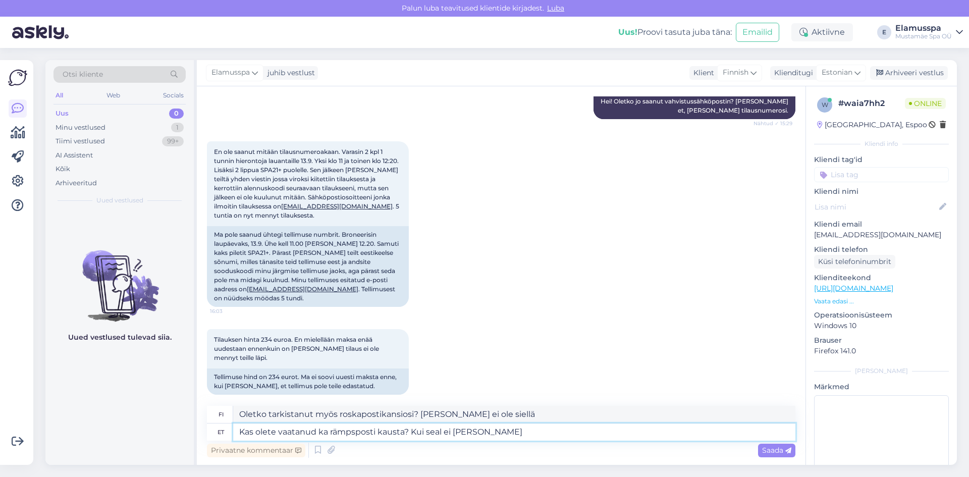
type textarea "Oletko tarkistanut myös roskapostikansiosi? [PERSON_NAME] ei ole siellä,"
type textarea "Kas olete vaatanud ka rämpsposti kausta? Kui seal ei ole vocuh"
type textarea "Oletko tarkistanut myös roskapostikansiosi? [PERSON_NAME] ei ole siellä, soita"
type textarea "Kas olete vaatanud ka rämpsposti kausta? Kui seal ei ole vocuhe"
type textarea "Oletko tarkistanut myös roskapostikansiosi? [PERSON_NAME]-kansiota ei ole siell…"
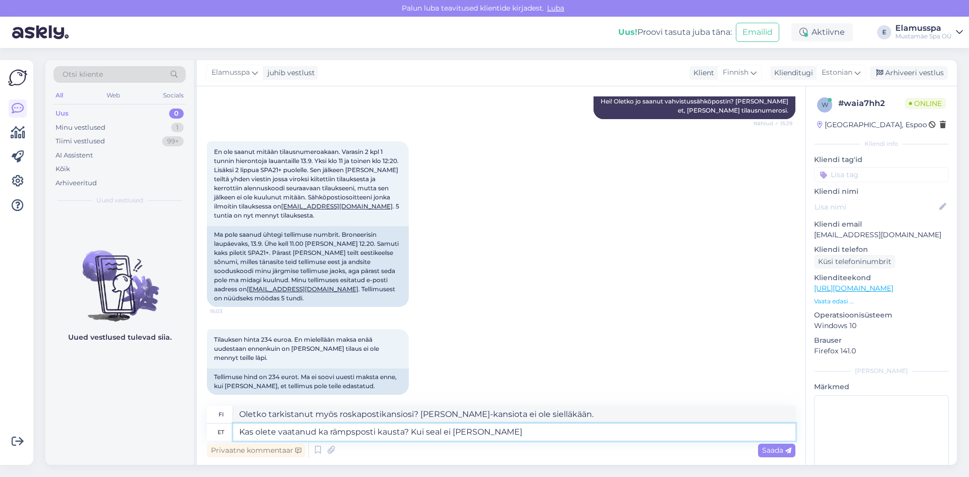
type textarea "Kas olete vaatanud ka rämpsposti kausta? Kui seal ei ole voc"
type textarea "Oletko tarkistanut myös roskapostikansiosi? [PERSON_NAME] Vocua ei ole siellä"
type textarea "Kas olete vaatanud ka rämpsposti kausta? Kui seal ei [PERSON_NAME]"
type textarea "Oletko tarkistanut myös roskapostikansiosi? [PERSON_NAME] ei ole siellä,"
type textarea "Kas olete vaatanud ka rämpsposti kausta? Kui seal ei ole voucherr"
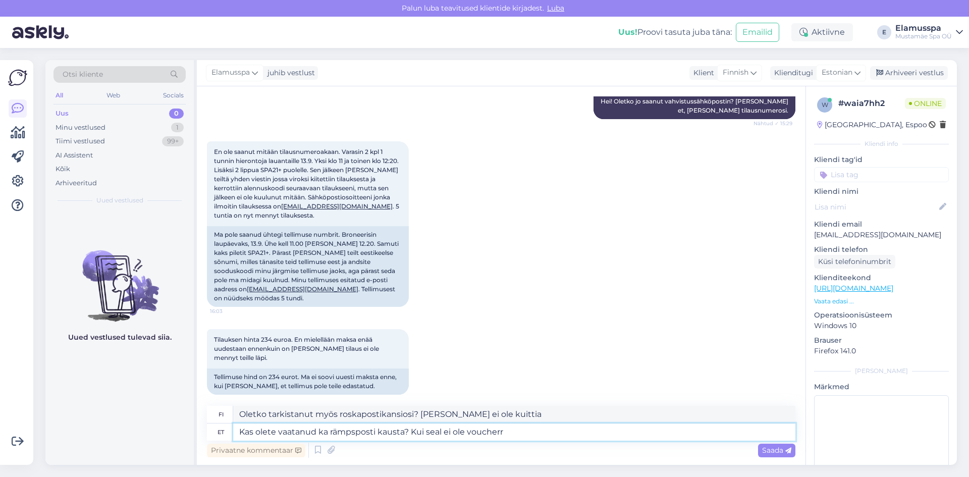
type textarea "Oletko tarkistanut myös roskapostikansiosi? [PERSON_NAME] vouc-kansiota ei ole …"
type textarea "Kas olete vaatanud ka rämpsposti kausta? Kui seal ei ole voucherre"
type textarea "Oletko tarkistanut myös roskapostikansiosi? [PERSON_NAME] kuponkia ei löydy sie…"
type textarea "Kas olete vaatanud ka rämpsposti kausta? Kui seal ei ole voucherr"
type textarea "Oletko tarkistanut myös roskapostikansiosi? [PERSON_NAME] voucherr-kansiota ei …"
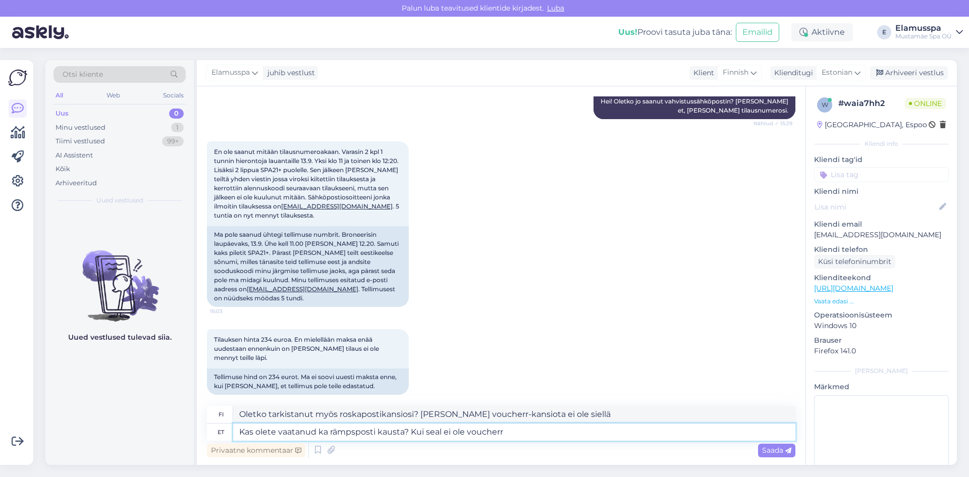
type textarea "Kas olete vaatanud ka rämpsposti kausta? Kui seal ei ole voucher"
type textarea "Oletko tarkistanut myös roskapostikansiosi? [PERSON_NAME] ei ole kuponkia"
type textarea "Kas olete vaatanud ka rämpsposti kausta? Kui seal ei ole vouchere"
type textarea "Oletko tarkistanut myös roskapostikansiosi? [PERSON_NAME] voucherr ei ole siellä"
type textarea "Kas olete vaatanud ka rämpsposti kausta? Kui seal ei ole vouchereid"
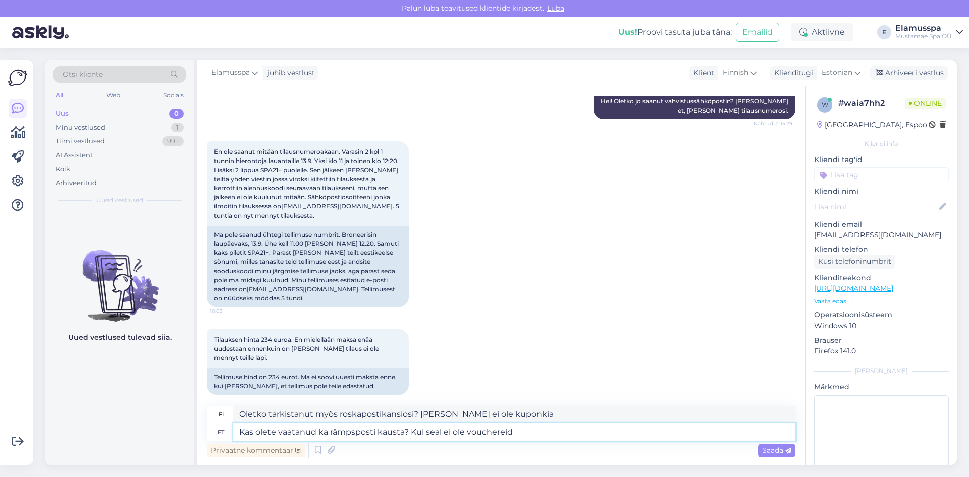
type textarea "Oletko tarkistanut myös roskapostikansiosi? [PERSON_NAME] ei ole kuponkeja"
type textarea "Kas olete vaatanud ka rämpsposti kausta? Kui seal ei ole vouchereid, p"
type textarea "Oletko tarkistanut myös roskapostikansiosi? [PERSON_NAME] ei ole kuponkeja,"
type textarea "Kas olete vaatanud ka rämpsposti kausta? Kui seal ei ole vouchereid, pla"
type textarea "Oletko tarkistanut myös roskapostikansiosi? [PERSON_NAME] ei ole kuponkeja, s."
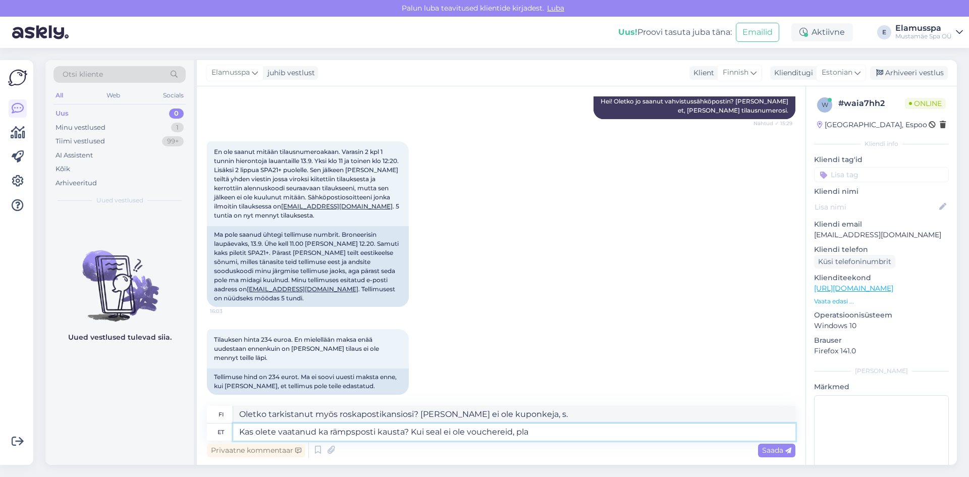
type textarea "Kas olete vaatanud ka rämpsposti kausta? Kui seal ei ole vouchereid, plau"
type textarea "Oletko tarkistanut myös roskapostikansiosi? [PERSON_NAME] ei ole kuponkeja, ole…"
type textarea "Kas olete vaatanud ka rämpsposti kausta? Kui seal ei ole vouchereid, plaum"
type textarea "Oletko tarkistanut myös roskapostikansiosi? [PERSON_NAME] ei ole kuponkeja, plum"
type textarea "Kas olete vaatanud ka rämpsposti kausta? Kui seal ei ole vouchereid, plaume"
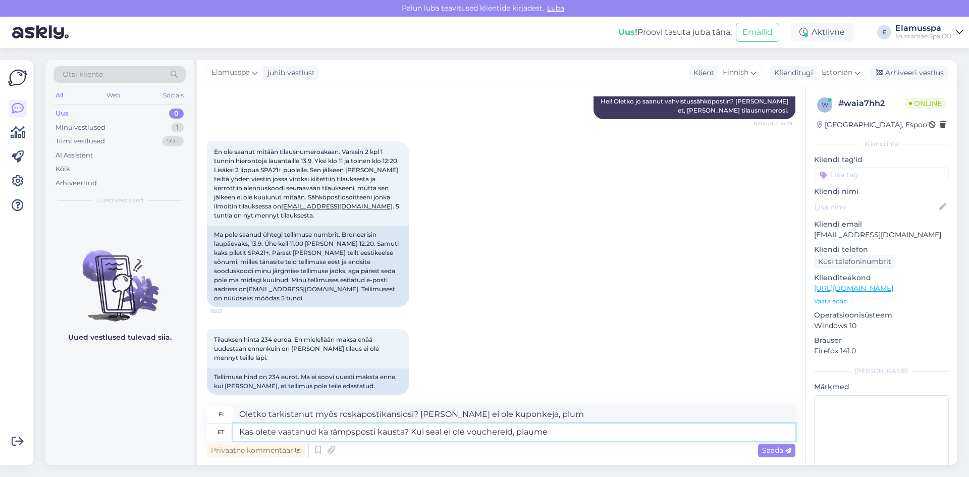
type textarea "Oletko tarkistanut myös roskapostikansiosi? [PERSON_NAME] ei ole kuponkeja, ole…"
type textarea "Kas olete vaatanud ka rämpsposti kausta? Kui seal ei ole vouchereid, plau"
type textarea "Oletko tarkistanut myös roskapostikansiosi? [PERSON_NAME] ei ole kuponkeja, plum"
type textarea "Kas olete vaatanud ka rämpsposti kausta? Kui seal ei ole vouchereid, pl"
type textarea "Oletko tarkistanut myös roskapostikansiosi? [PERSON_NAME] ei ole kuponkeja, ole…"
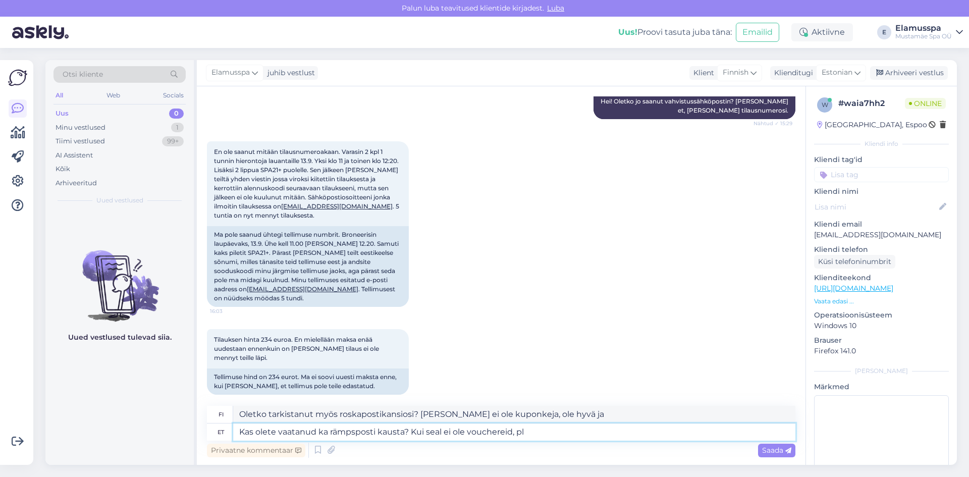
type textarea "Kas olete vaatanud ka rämpsposti kausta? Kui seal ei ole vouchereid, p"
type textarea "Oletko tarkistanut myös roskapostikansiosi? [PERSON_NAME] ei ole kuponkeja, ole…"
type textarea "Kas olete vaatanud ka rämpsposti kausta? Kui seal ei ole vouchereid,"
type textarea "Oletko tarkistanut myös roskapostikansiosi? [PERSON_NAME] ei ole kuponkeja, s."
type textarea "Kas olete vaatanud ka rämpsposti kausta? Kui seal ei ole vouchereid,"
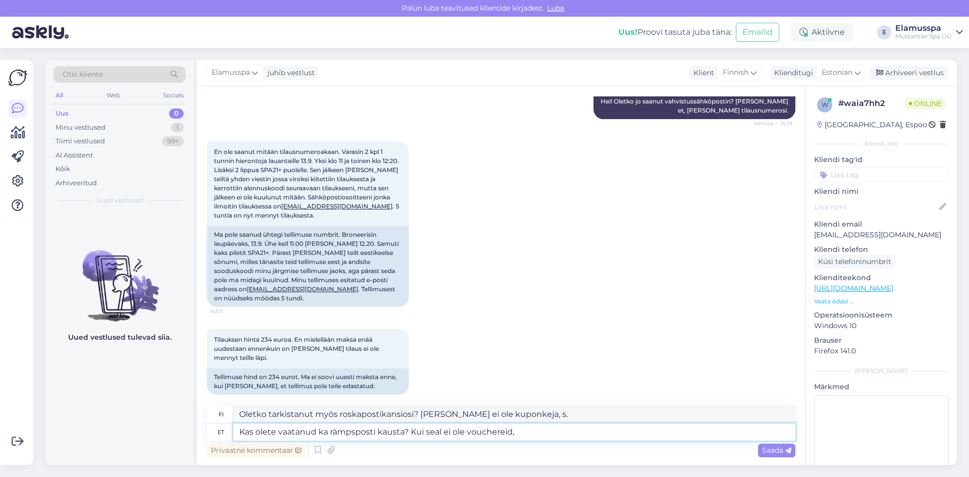
type textarea "Oletko tarkistanut myös roskapostikansiosi? [PERSON_NAME] ei ole kuponkeja,"
click at [782, 452] on span "Saada" at bounding box center [776, 450] width 29 height 9
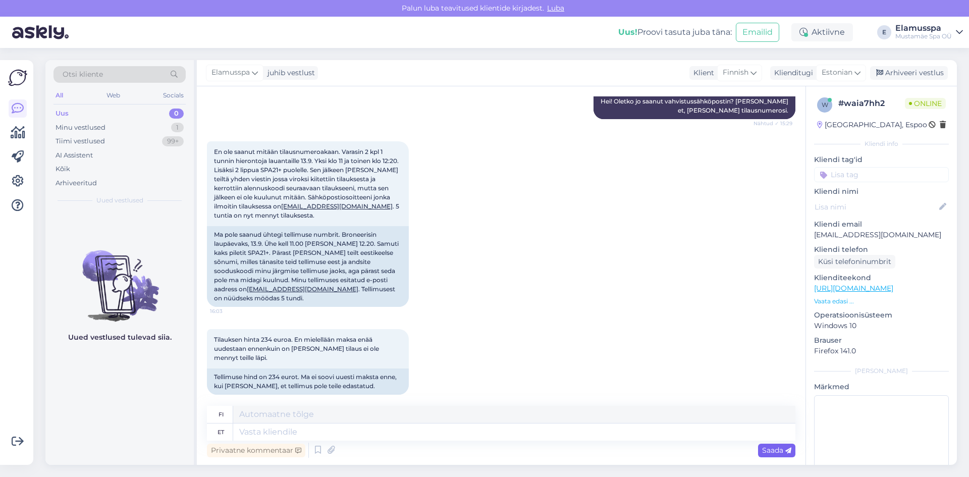
scroll to position [254, 0]
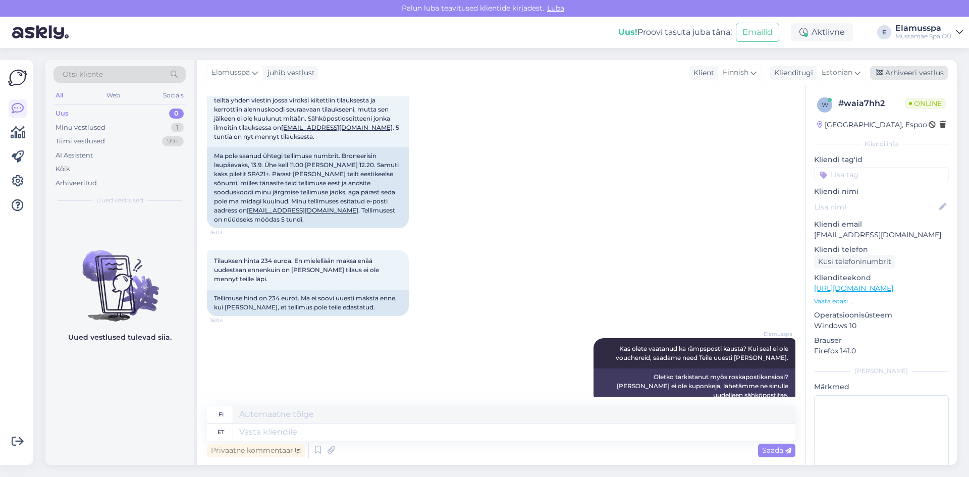
click at [905, 73] on div "Arhiveeri vestlus" at bounding box center [909, 73] width 78 height 14
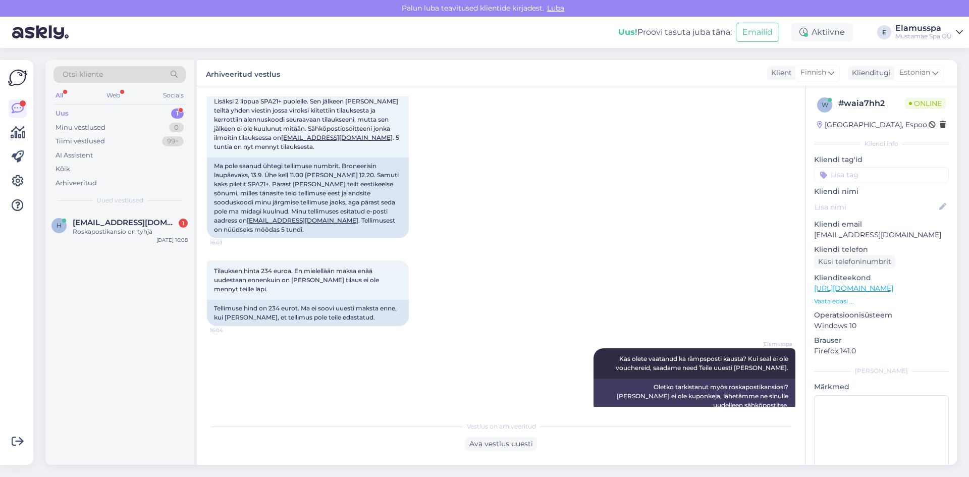
scroll to position [287, 0]
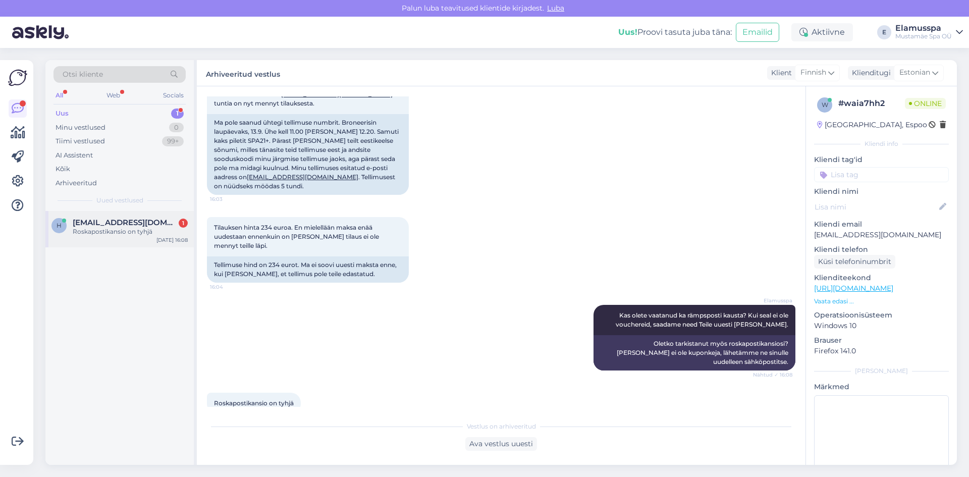
click at [138, 227] on div "Roskapostikansio on tyhjä" at bounding box center [130, 231] width 115 height 9
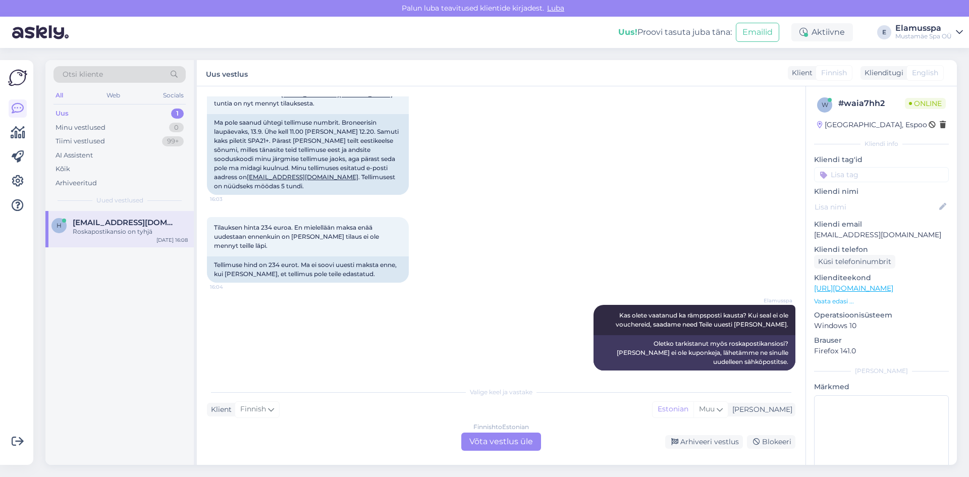
scroll to position [321, 0]
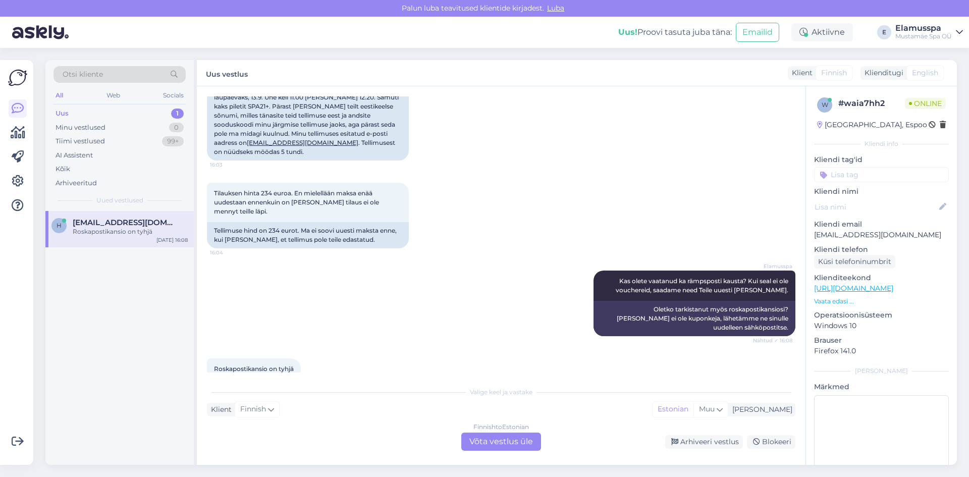
click at [518, 434] on div "Finnish to Estonian Võta vestlus üle" at bounding box center [501, 441] width 80 height 18
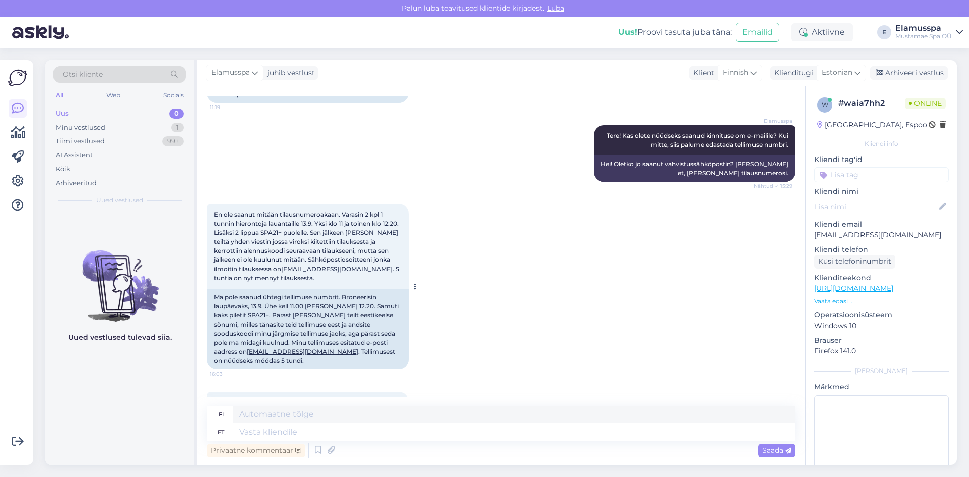
scroll to position [163, 0]
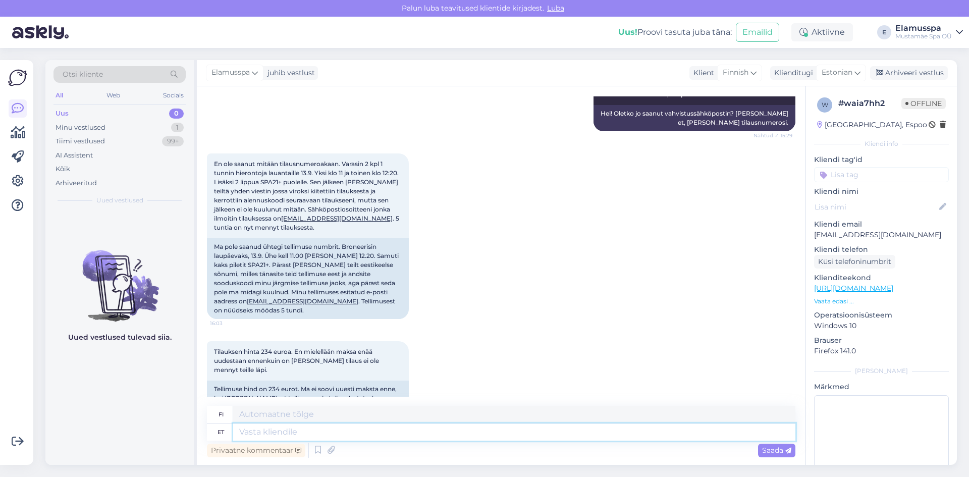
click at [280, 434] on textarea at bounding box center [514, 431] width 562 height 17
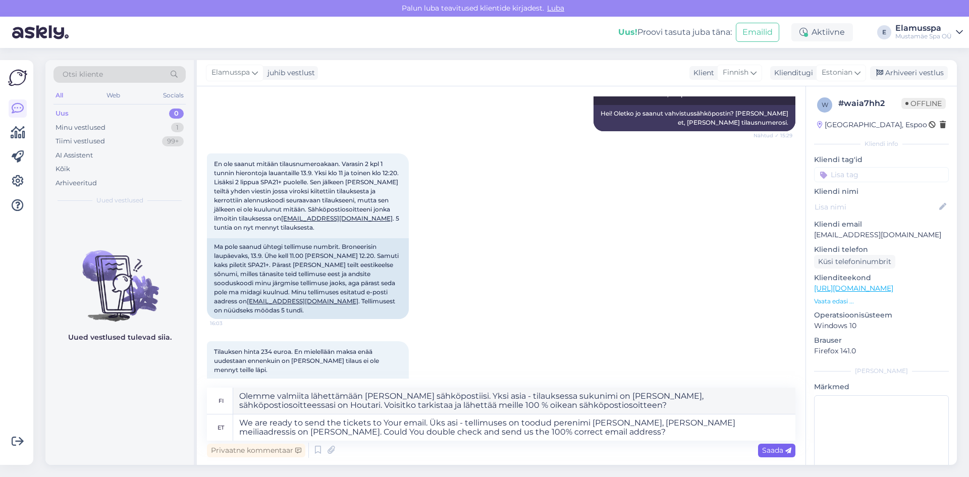
click at [769, 444] on div "Saada" at bounding box center [776, 451] width 37 height 14
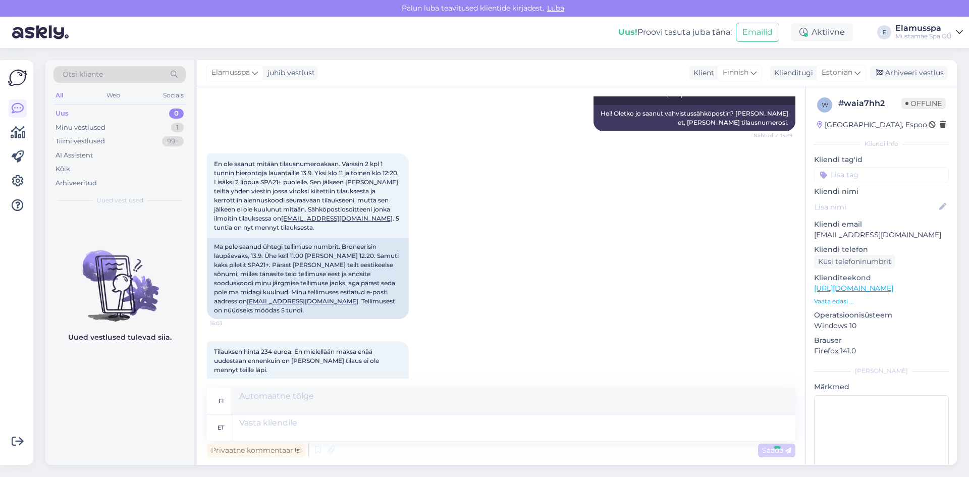
scroll to position [429, 0]
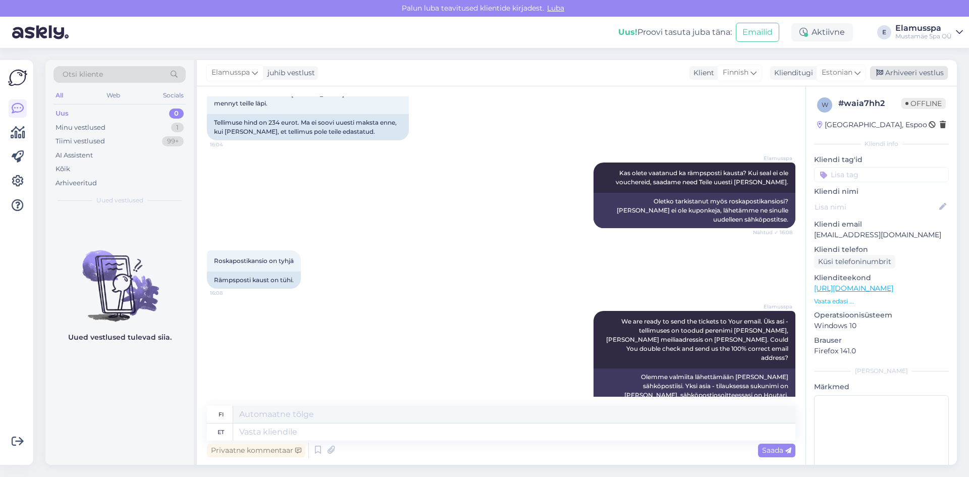
click at [883, 70] on icon at bounding box center [879, 73] width 7 height 7
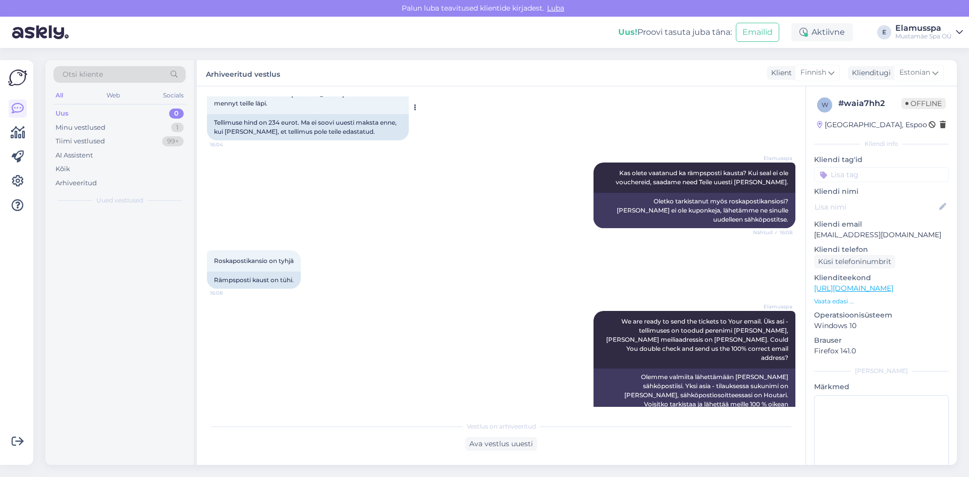
scroll to position [419, 0]
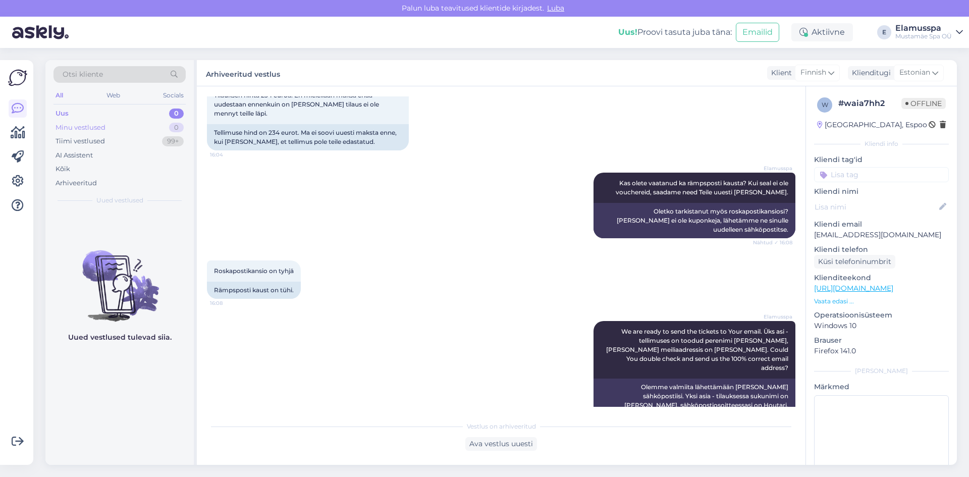
click at [101, 124] on div "Minu vestlused" at bounding box center [81, 128] width 50 height 10
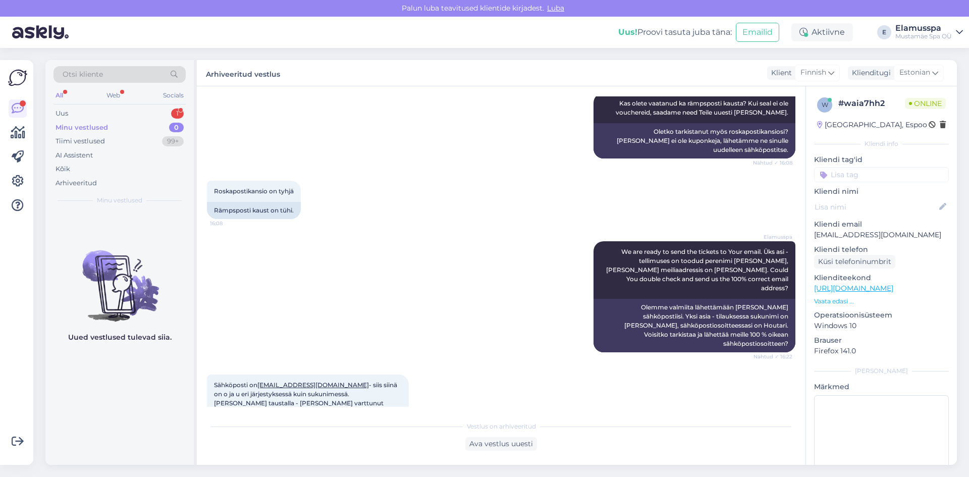
click at [254, 413] on div "Vestlus algas [DATE] Hei! Varasin äsken 2 kpl hoituja lauantaille 13.9. [PERSON…" at bounding box center [501, 275] width 609 height 378
click at [504, 444] on div "Ava vestlus uuesti" at bounding box center [501, 444] width 72 height 14
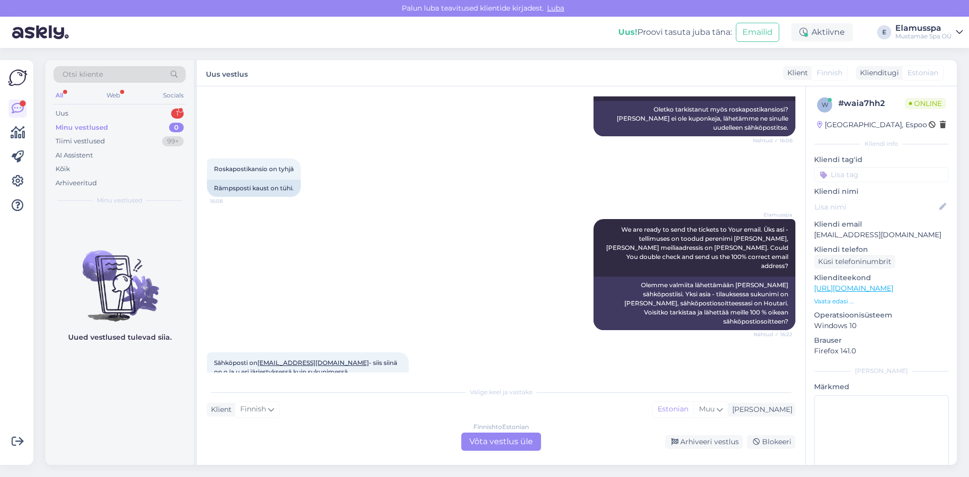
scroll to position [533, 0]
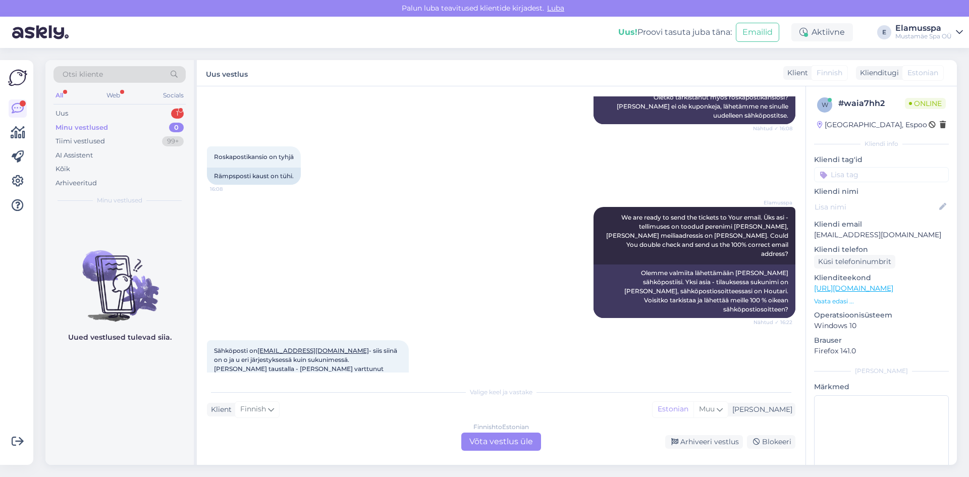
click at [504, 444] on div "Finnish to Estonian Võta vestlus üle" at bounding box center [501, 441] width 80 height 18
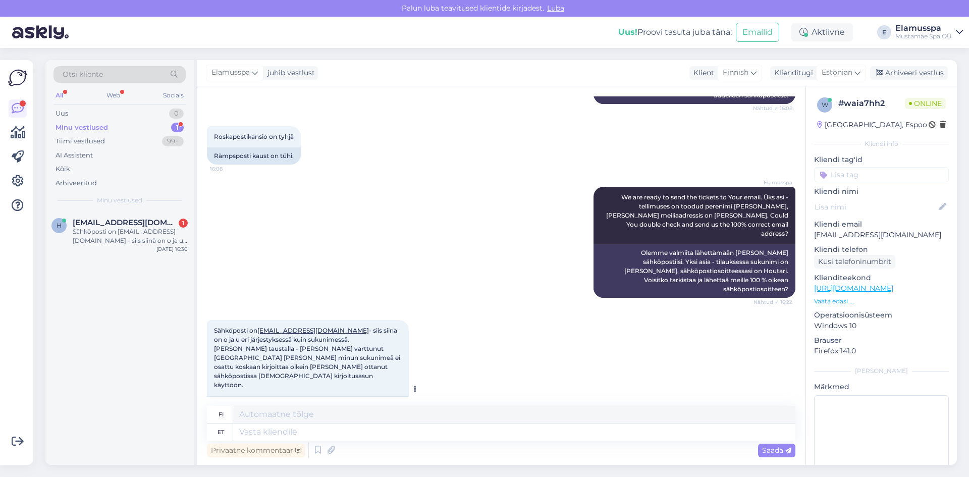
scroll to position [563, 0]
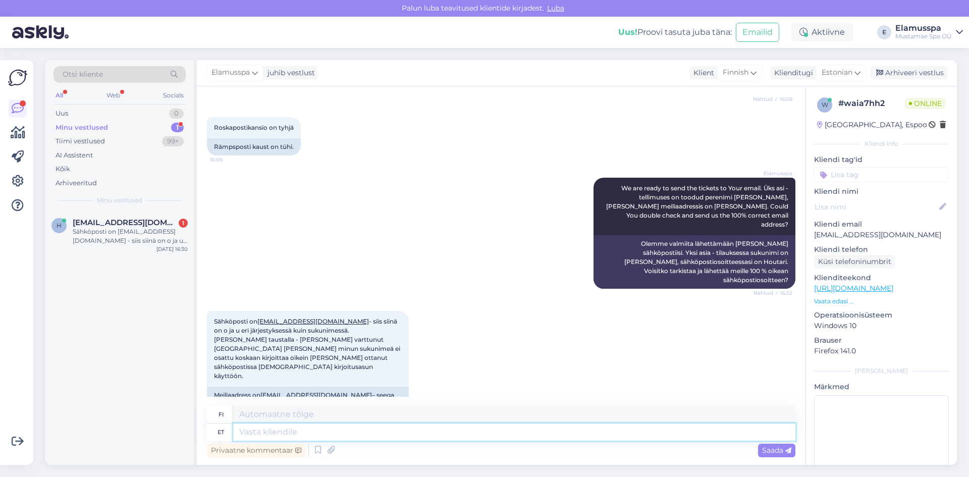
click at [296, 431] on textarea at bounding box center [514, 431] width 562 height 17
click at [768, 451] on span "Saada" at bounding box center [776, 450] width 29 height 9
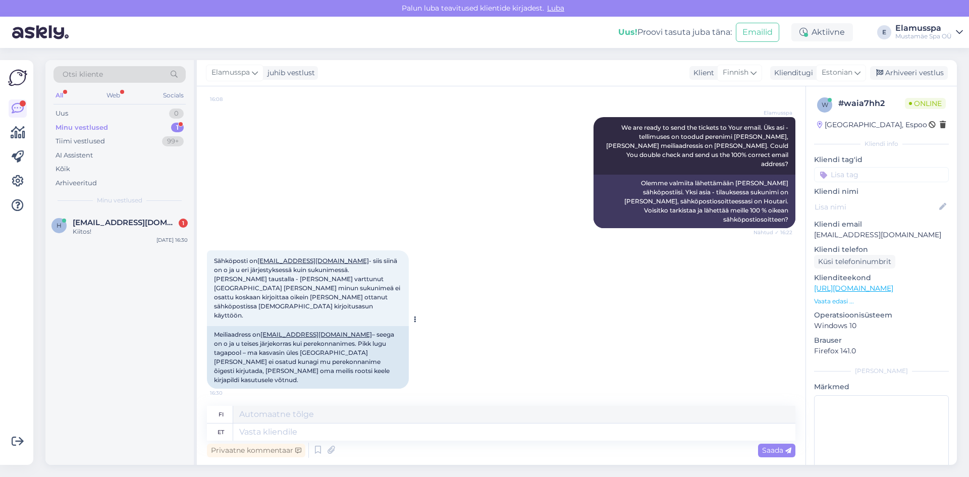
scroll to position [684, 0]
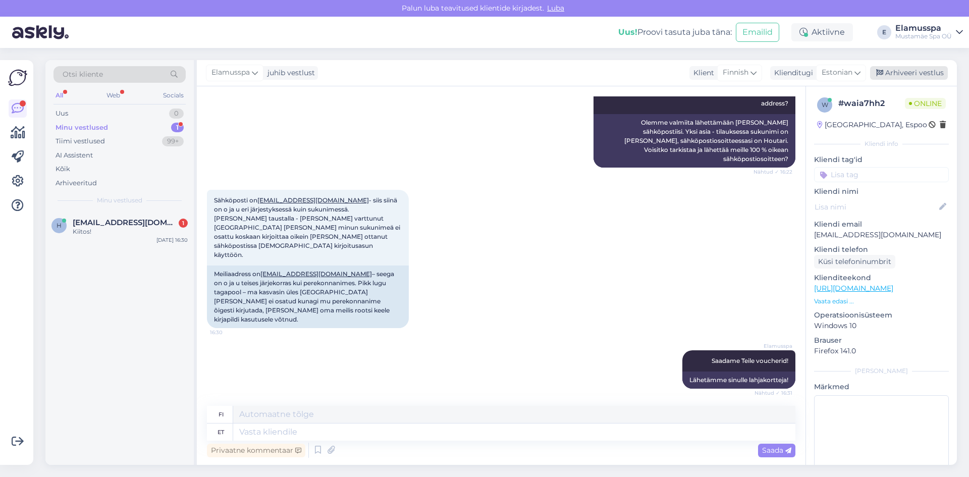
click at [922, 72] on div "Arhiveeri vestlus" at bounding box center [909, 73] width 78 height 14
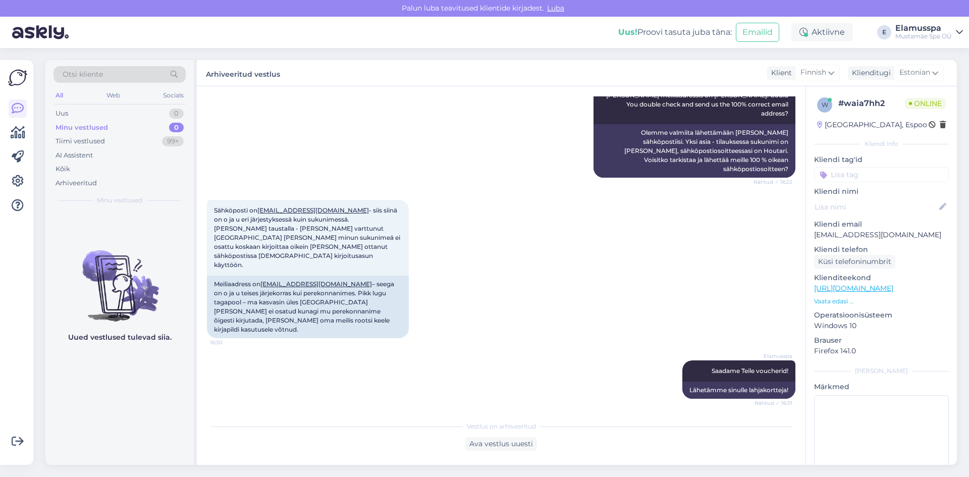
scroll to position [684, 0]
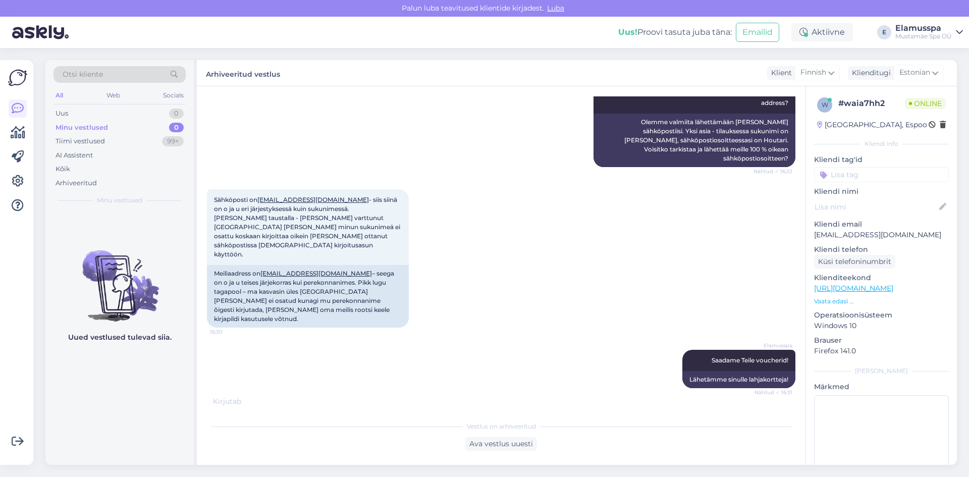
drag, startPoint x: 241, startPoint y: 393, endPoint x: 220, endPoint y: 401, distance: 22.2
click at [222, 400] on div "Vestlus algas [DATE] Hei! Varasin äsken 2 kpl hoituja lauantaille 13.9. [PERSON…" at bounding box center [501, 275] width 609 height 378
drag, startPoint x: 215, startPoint y: 403, endPoint x: 253, endPoint y: 407, distance: 37.6
click at [253, 407] on div "Vestlus algas [DATE] Hei! Varasin äsken 2 kpl hoituja lauantaille 13.9. [PERSON…" at bounding box center [501, 275] width 609 height 378
click at [261, 405] on div "Kirjutab . . ." at bounding box center [501, 401] width 588 height 11
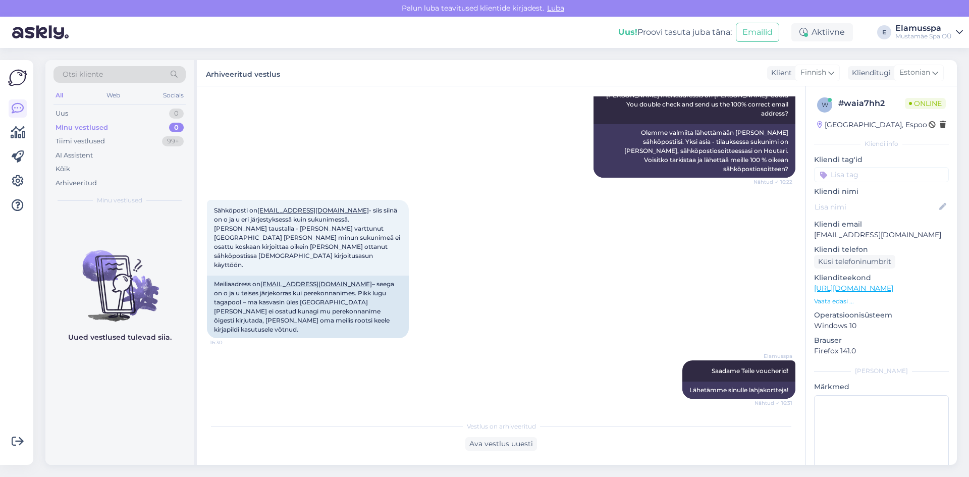
scroll to position [726, 0]
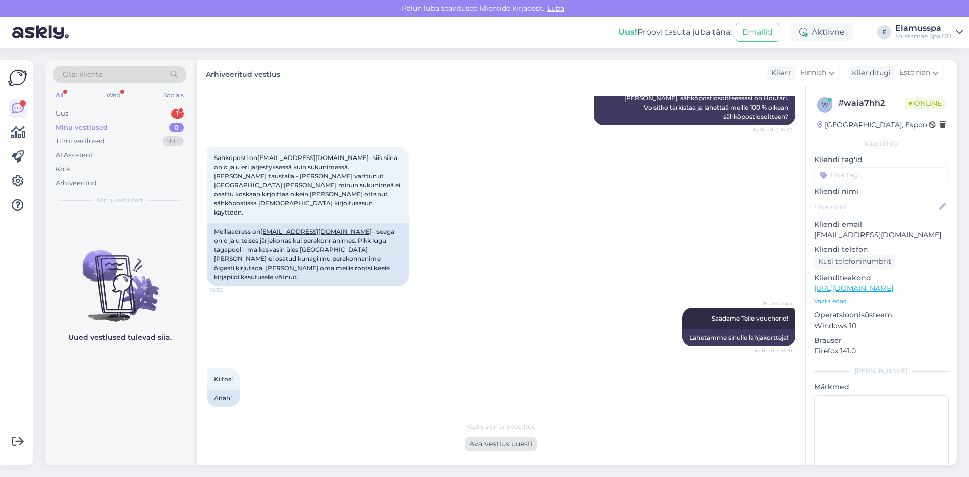
click at [502, 440] on div "Ava vestlus uuesti" at bounding box center [501, 444] width 72 height 14
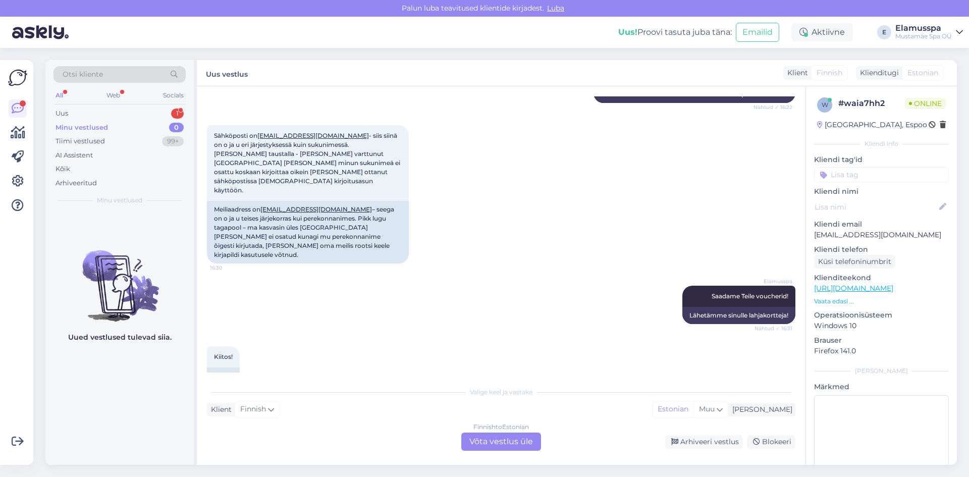
scroll to position [760, 0]
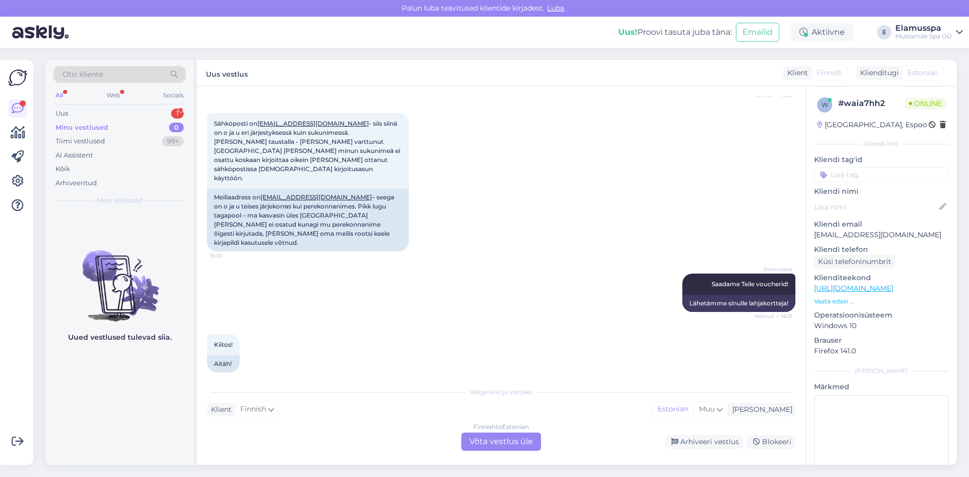
click at [486, 433] on div "Finnish to Estonian Võta vestlus üle" at bounding box center [501, 441] width 80 height 18
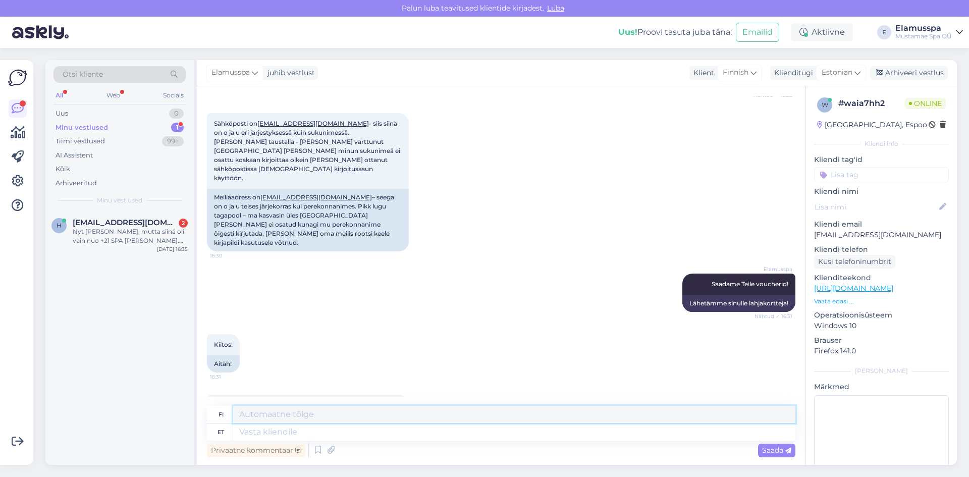
click at [298, 419] on textarea at bounding box center [514, 414] width 562 height 17
click at [293, 426] on textarea at bounding box center [514, 431] width 562 height 17
click at [426, 435] on textarea "Jah, need massaažiajad on paigas" at bounding box center [514, 431] width 562 height 17
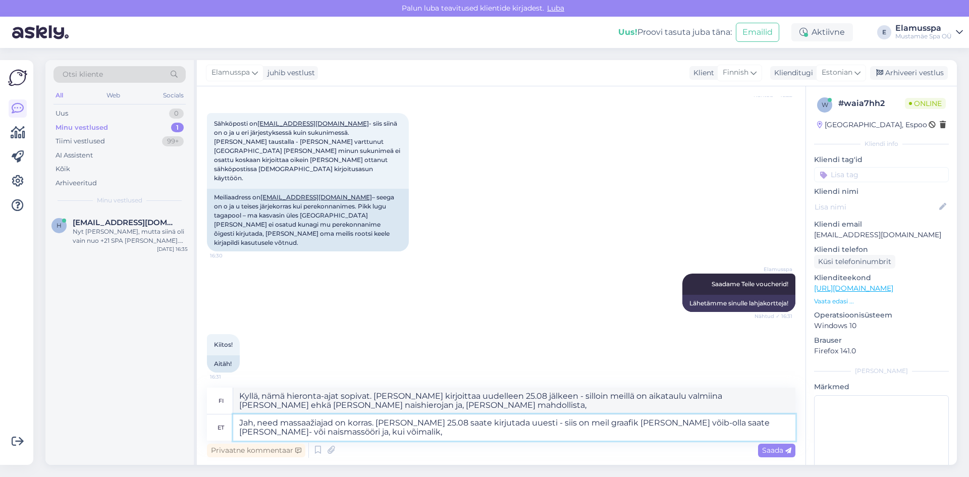
click at [376, 438] on textarea "Jah, need massaažiajad on korras. [PERSON_NAME] 25.08 saate kirjutada uuesti - …" at bounding box center [514, 427] width 562 height 26
click at [424, 424] on textarea "Jah, need massaažiajad on korras. [PERSON_NAME] 25.08 saate kirjutada uuesti - …" at bounding box center [514, 427] width 562 height 26
click at [397, 434] on textarea "Jah, need massaažiajad on korras. [PERSON_NAME] 25.08. saate kirjutada uuesti -…" at bounding box center [514, 427] width 562 height 26
click at [449, 425] on textarea "Jah, need massaažiajad on korras. [PERSON_NAME] 25.08. saate kirjutada uuesti -…" at bounding box center [514, 427] width 562 height 26
click at [371, 431] on textarea "Jah, need massaažiajad on korras. [PERSON_NAME] 25.08. võite kirjutada uuesti -…" at bounding box center [514, 427] width 562 height 26
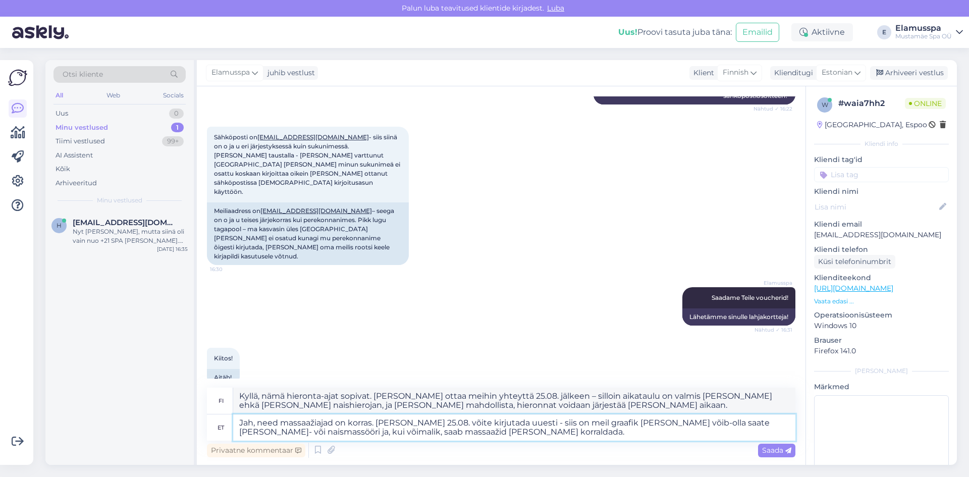
scroll to position [781, 0]
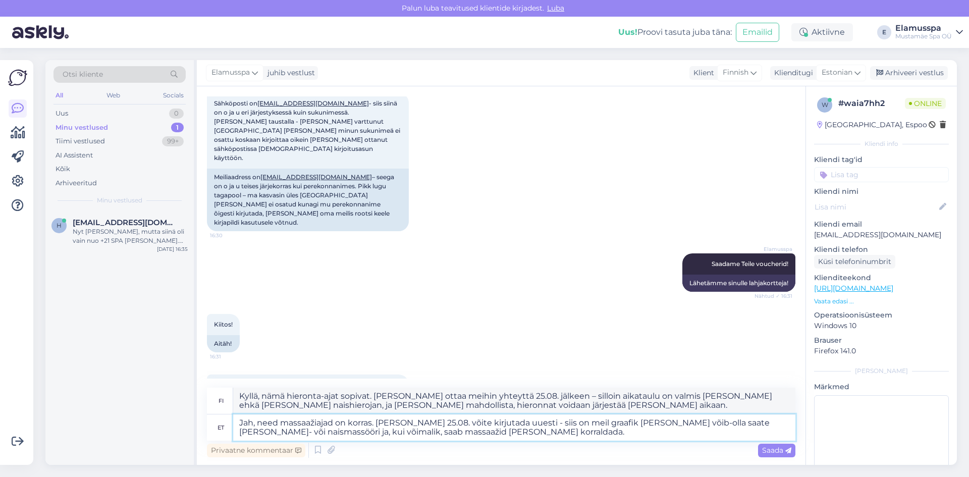
click at [518, 430] on textarea "Jah, need massaažiajad on korras. [PERSON_NAME] 25.08. võite kirjutada uuesti -…" at bounding box center [514, 427] width 562 height 26
click at [765, 450] on span "Saada" at bounding box center [776, 450] width 29 height 9
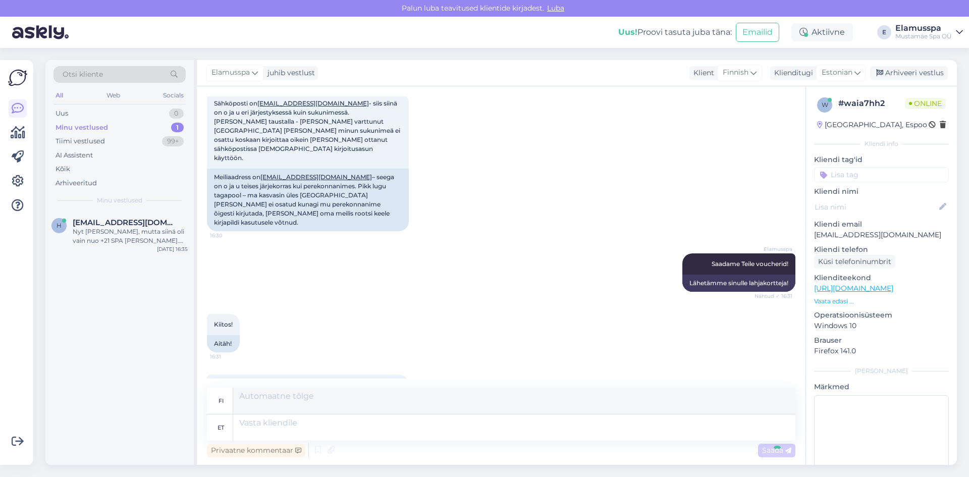
scroll to position [878, 0]
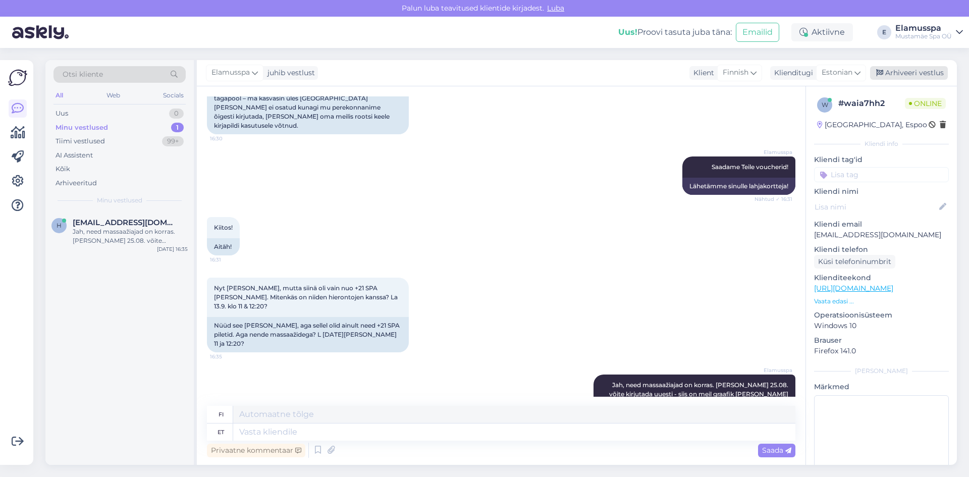
drag, startPoint x: 905, startPoint y: 66, endPoint x: 902, endPoint y: 71, distance: 6.1
click at [905, 66] on div "Elamusspa juhib vestlust Klient Finnish Klienditugi Estonian Arhiveeri vestlus" at bounding box center [577, 73] width 760 height 26
click at [902, 74] on div "Arhiveeri vestlus" at bounding box center [909, 73] width 78 height 14
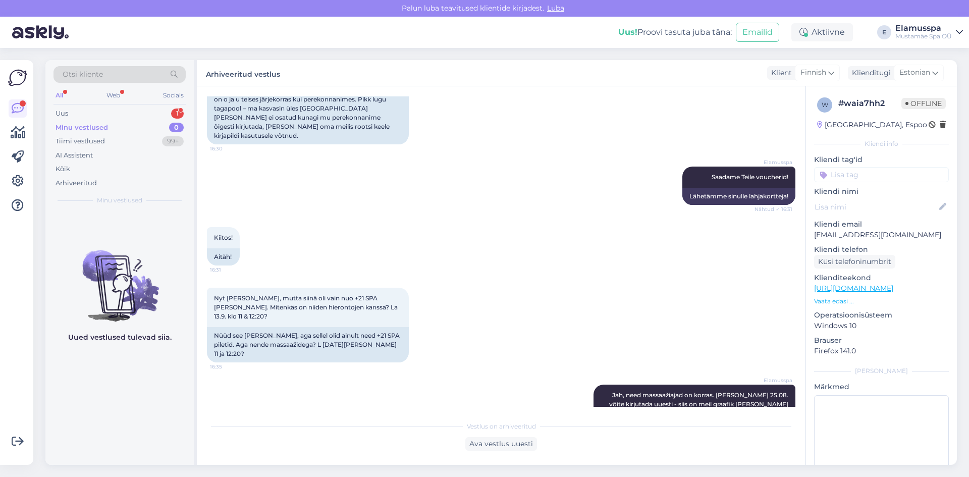
scroll to position [929, 0]
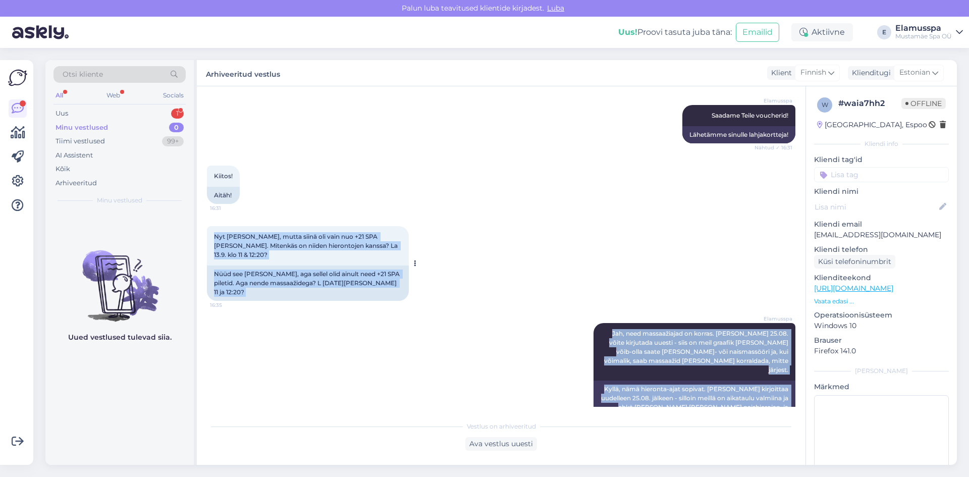
drag, startPoint x: 388, startPoint y: 373, endPoint x: 212, endPoint y: 176, distance: 264.5
click at [212, 176] on div "Vestlus algas [DATE] Hei! Varasin äsken 2 kpl hoituja lauantaille 13.9. [PERSON…" at bounding box center [505, 251] width 597 height 310
click at [212, 226] on div "Nyt [PERSON_NAME], mutta siinä oli vain nuo +21 SPA [PERSON_NAME]. Mitenkäs on …" at bounding box center [308, 245] width 202 height 39
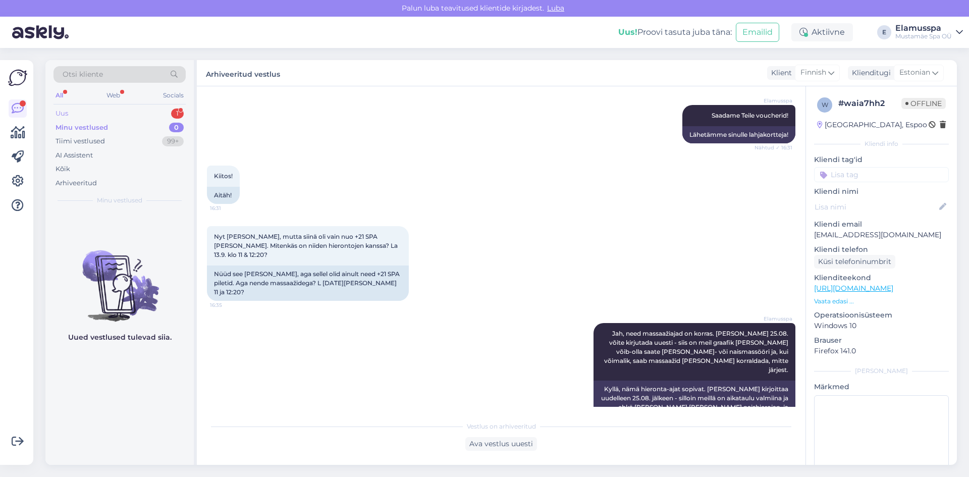
click at [151, 113] on div "Uus 1" at bounding box center [119, 113] width 132 height 14
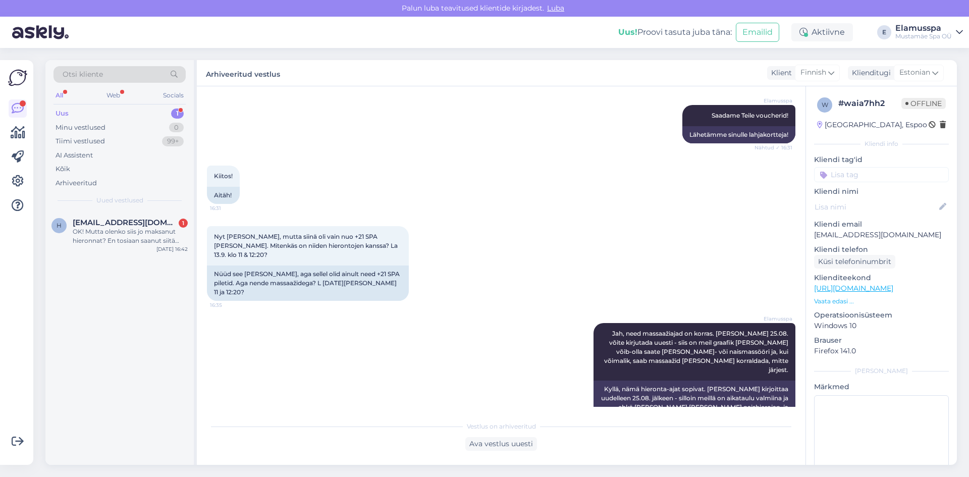
click at [116, 207] on div "Otsi kliente All Web Socials Uus 1 Minu vestlused 0 Tiimi vestlused 99+ AI Assi…" at bounding box center [119, 135] width 148 height 151
click at [121, 234] on div "OK! Mutta olenko siis jo maksanut hieronnat? En tosiaan saanut siitä mitään kui…" at bounding box center [130, 236] width 115 height 18
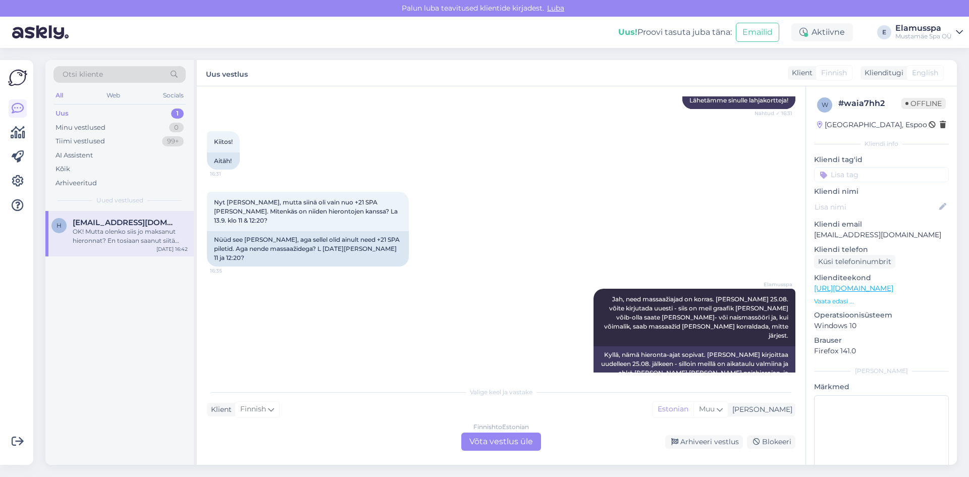
click at [501, 445] on div "Finnish to Estonian Võta vestlus üle" at bounding box center [501, 441] width 80 height 18
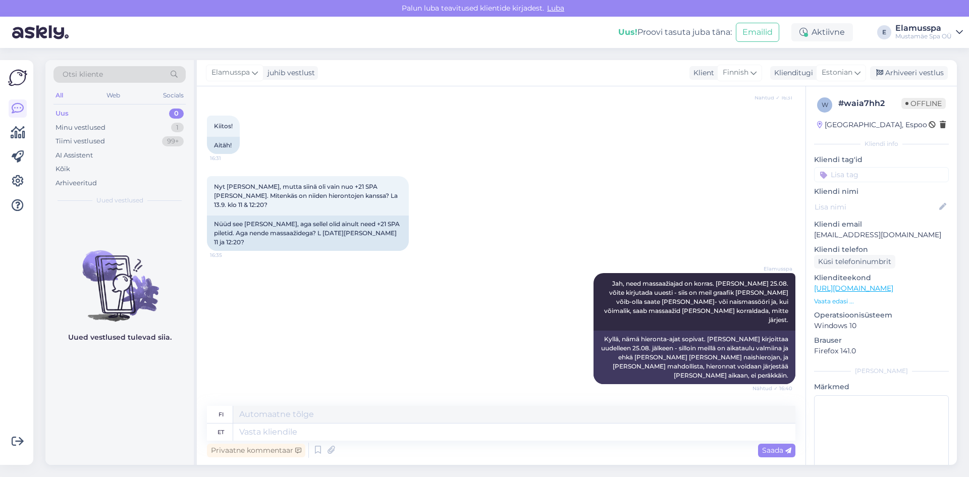
scroll to position [984, 0]
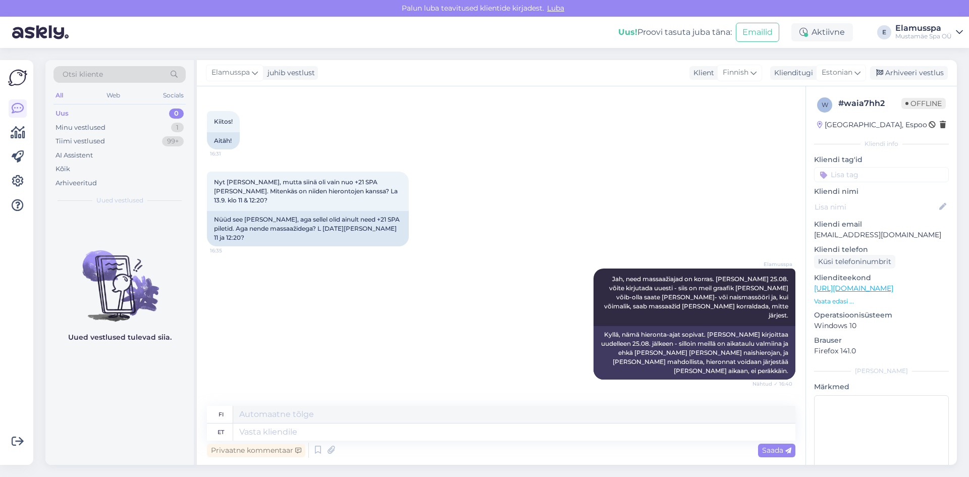
drag, startPoint x: 424, startPoint y: 376, endPoint x: 309, endPoint y: 311, distance: 132.2
click at [309, 391] on div "OK! Mutta olenko siis jo maksanut hieronnat? En tosiaan saanut siitä mitään kui…" at bounding box center [501, 448] width 588 height 115
click at [309, 408] on span "OK! Mutta olenko siis jo maksanut hieronnat? En tosiaan saanut siitä mitään kui…" at bounding box center [307, 425] width 186 height 35
